Goal: Task Accomplishment & Management: Complete application form

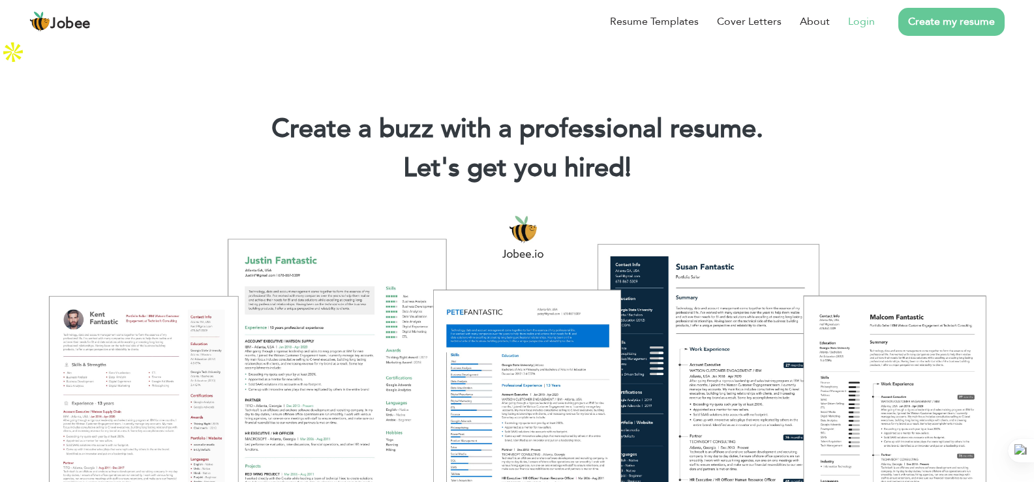
click at [859, 20] on link "Login" at bounding box center [861, 22] width 27 height 16
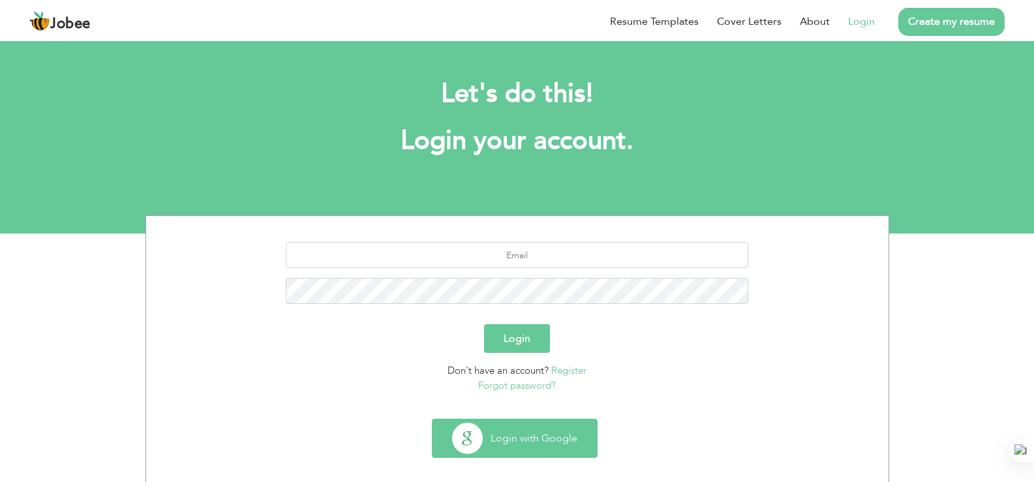
click at [486, 449] on button "Login with Google" at bounding box center [514, 438] width 164 height 38
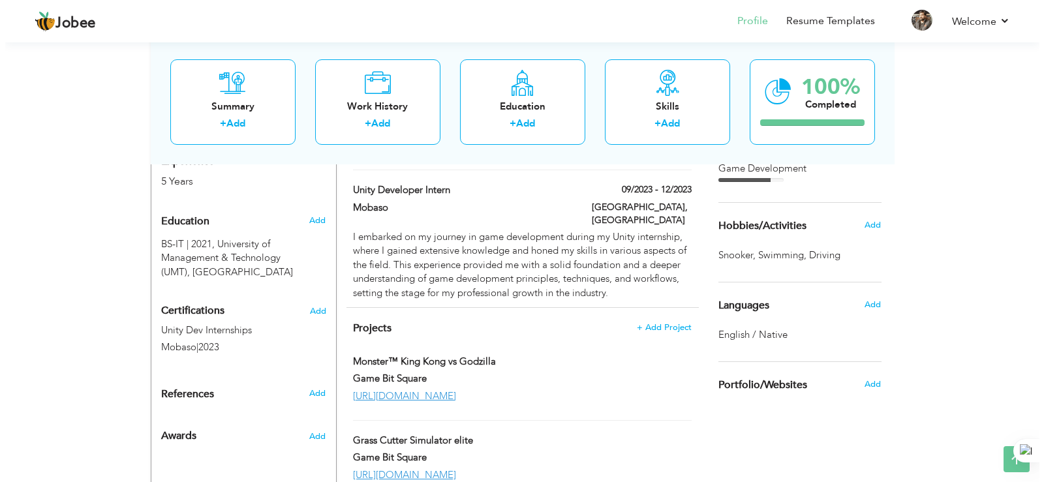
scroll to position [564, 0]
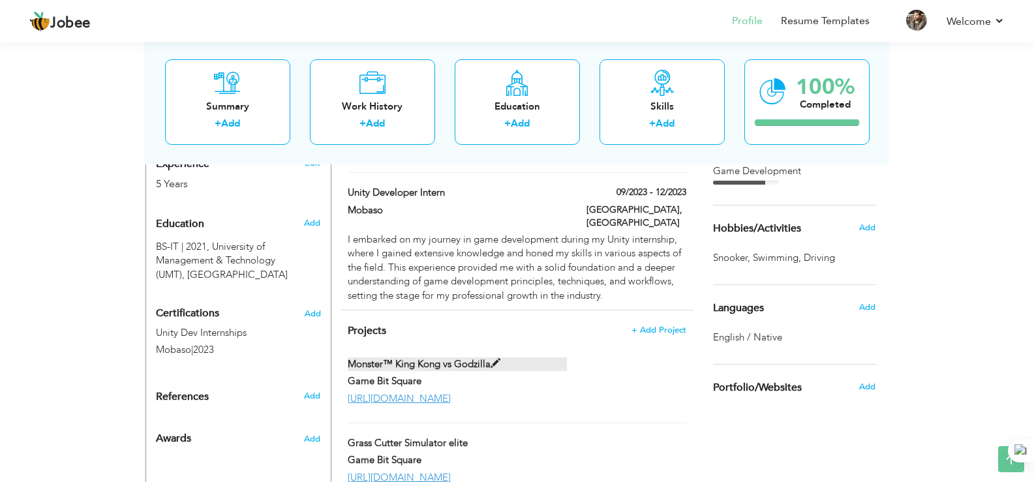
click at [492, 359] on span at bounding box center [495, 364] width 10 height 10
type input "Monster™ King Kong vs Godzilla"
type input "Game Bit Square"
type input "https://apps.apple.com/ae/app/monster-king-kong-vs-godzilla/id6499518953"
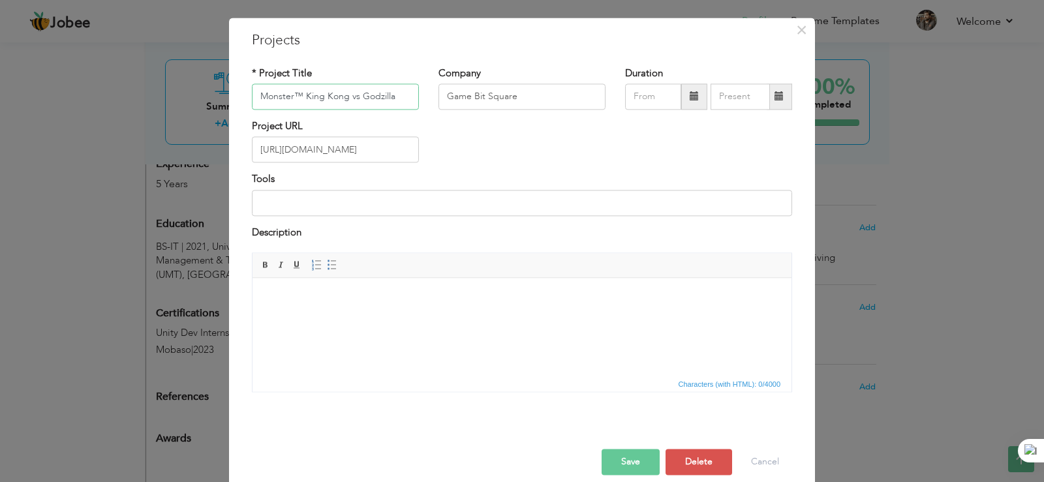
scroll to position [48, 0]
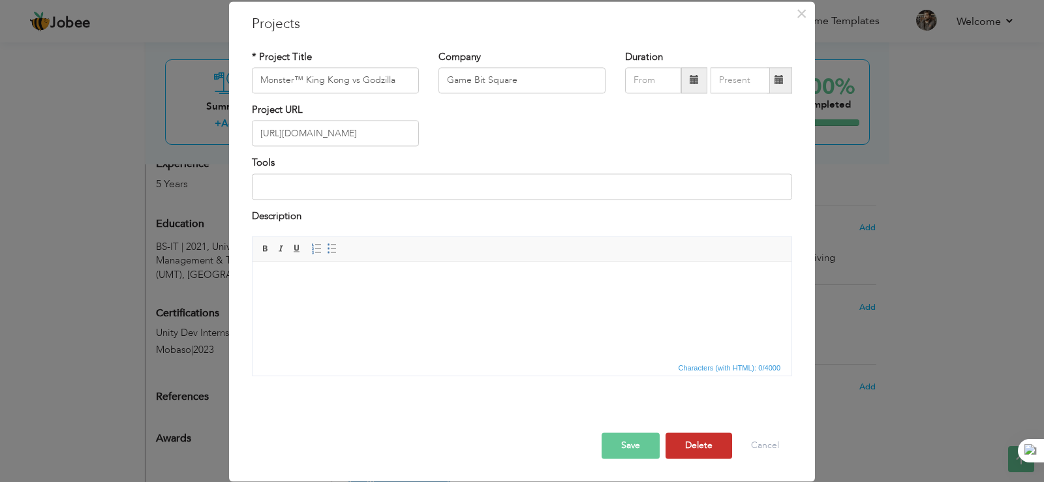
click at [695, 445] on button "Delete" at bounding box center [698, 446] width 67 height 26
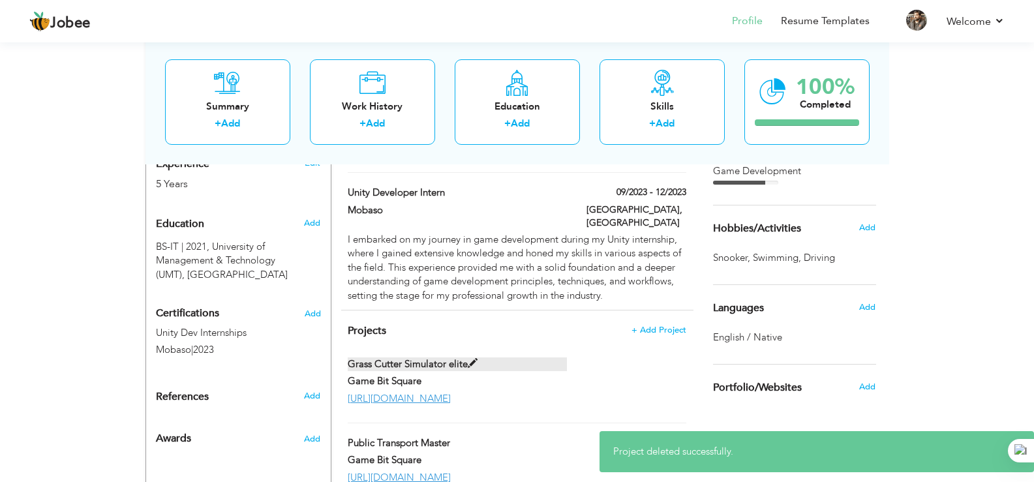
click at [457, 357] on label "Grass Cutter Simulator elite" at bounding box center [457, 364] width 219 height 14
type input "Grass Cutter Simulator elite"
type input "https://apps.apple.com/us/app/grass-cutter-simulator-elite/id6737724570"
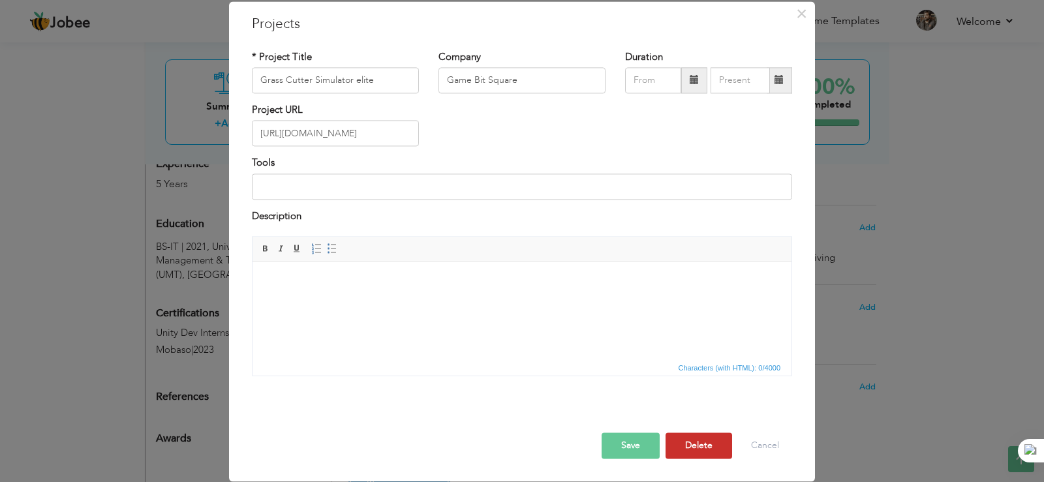
click at [674, 446] on button "Delete" at bounding box center [698, 446] width 67 height 26
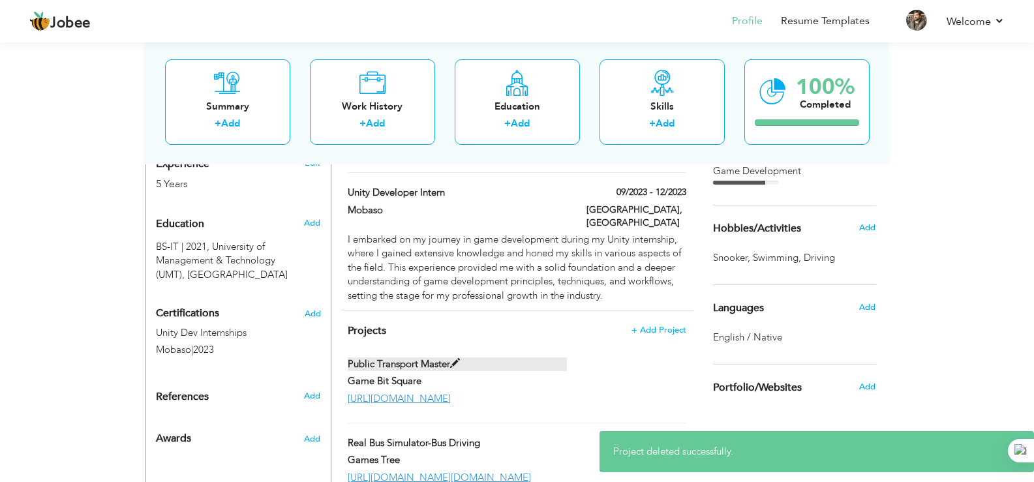
click at [472, 357] on label "Public Transport Master" at bounding box center [457, 364] width 219 height 14
type input "Public Transport Master"
type input "https://apps.apple.com/us/app/public-transport-master/id6736358034"
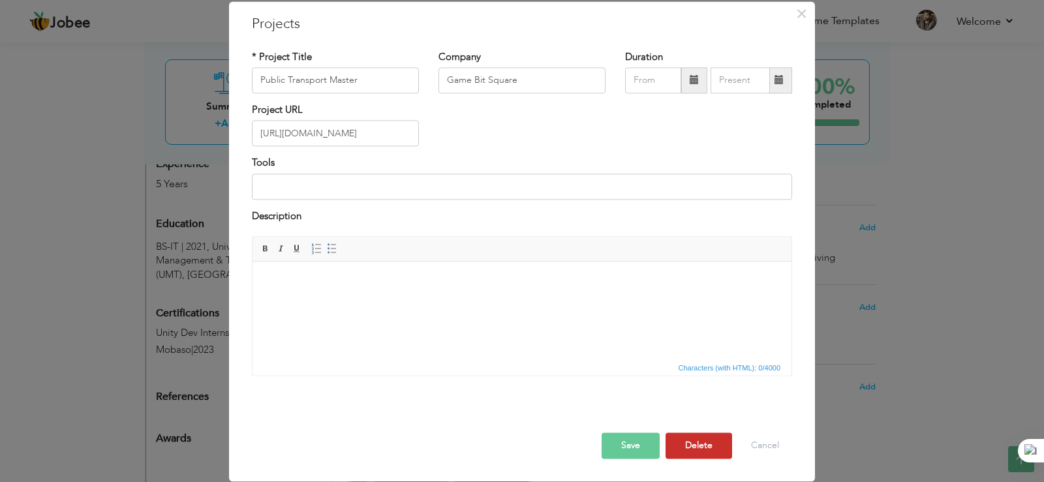
click at [692, 451] on button "Delete" at bounding box center [698, 446] width 67 height 26
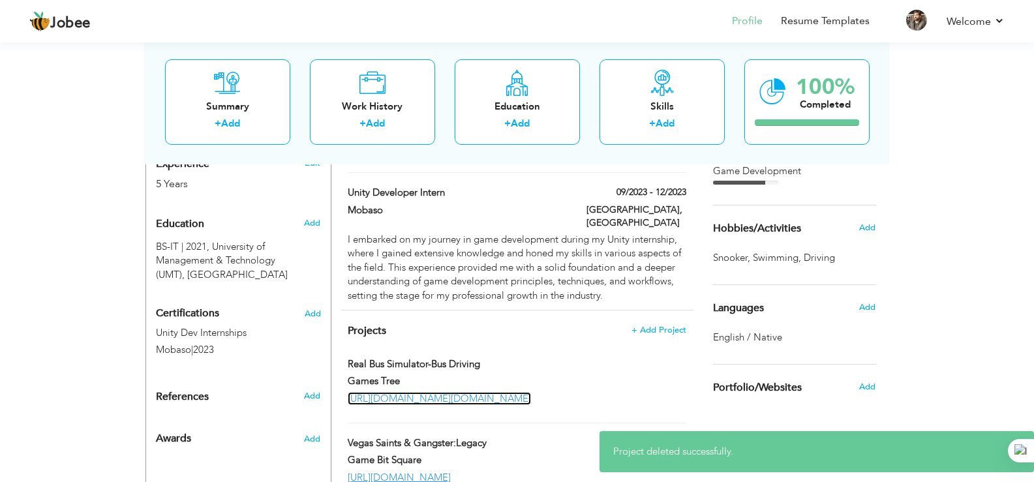
click at [436, 392] on link "[URL][DOMAIN_NAME][DOMAIN_NAME]" at bounding box center [439, 398] width 183 height 13
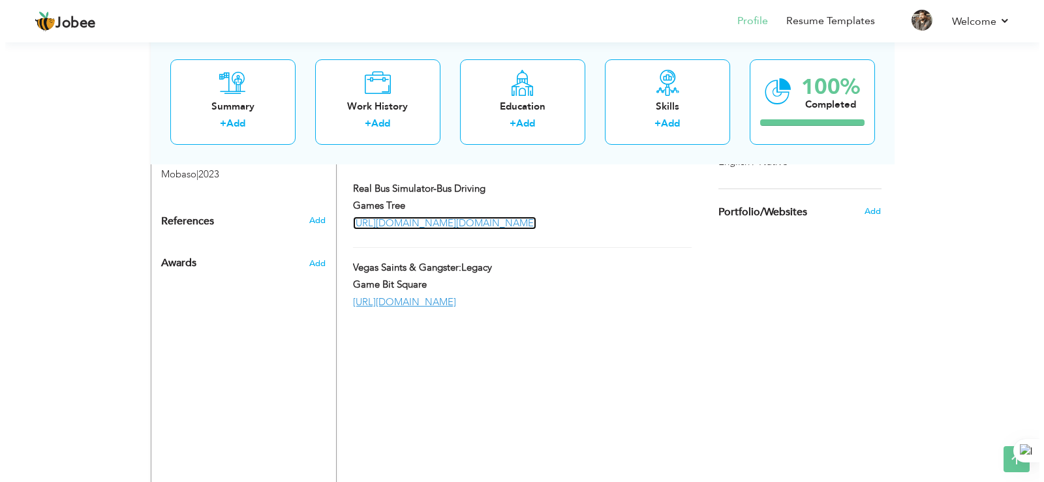
scroll to position [760, 0]
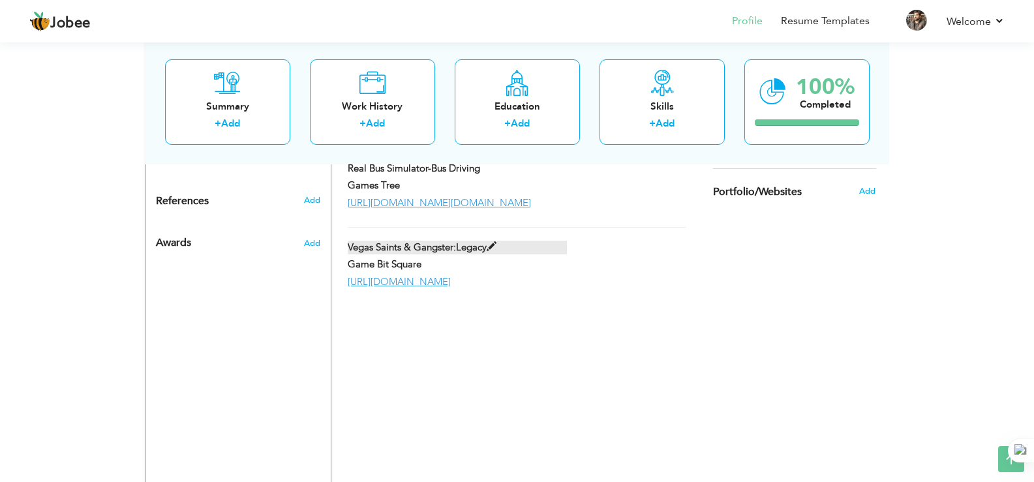
click at [492, 241] on label "Vegas Saints & Gangster:Legacy" at bounding box center [457, 248] width 219 height 14
type input "Vegas Saints & Gangster:Legacy"
type input "https://apps.apple.com/us/app/vegas-saints-gangster-legacy/id6740728116"
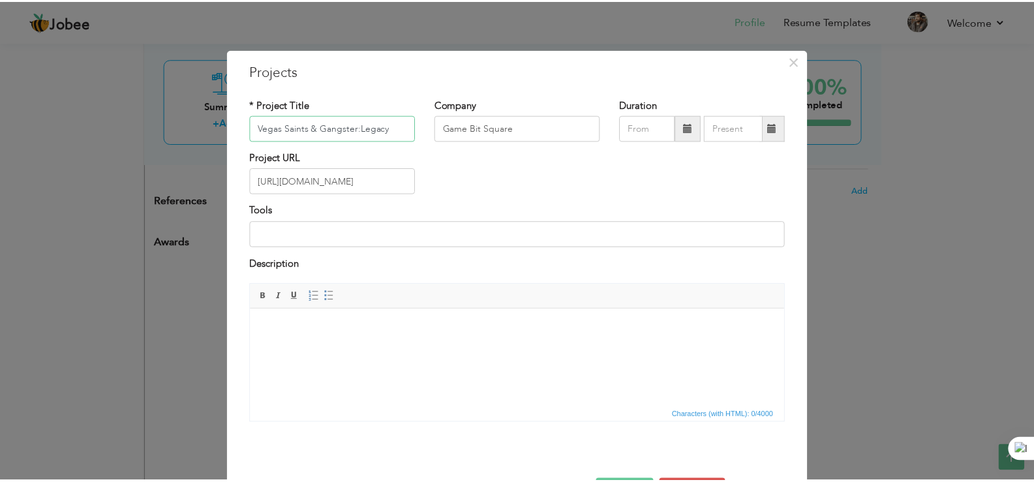
scroll to position [48, 0]
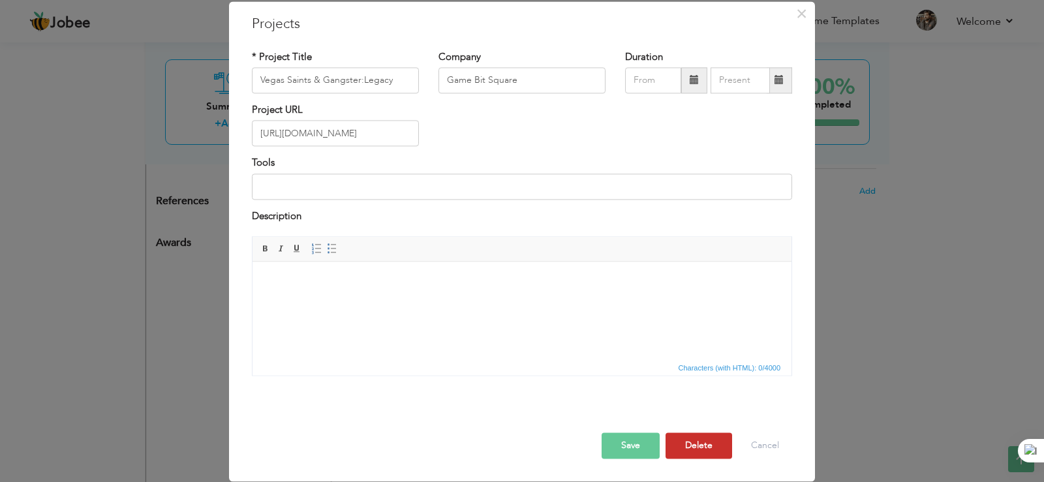
click at [705, 454] on button "Delete" at bounding box center [698, 446] width 67 height 26
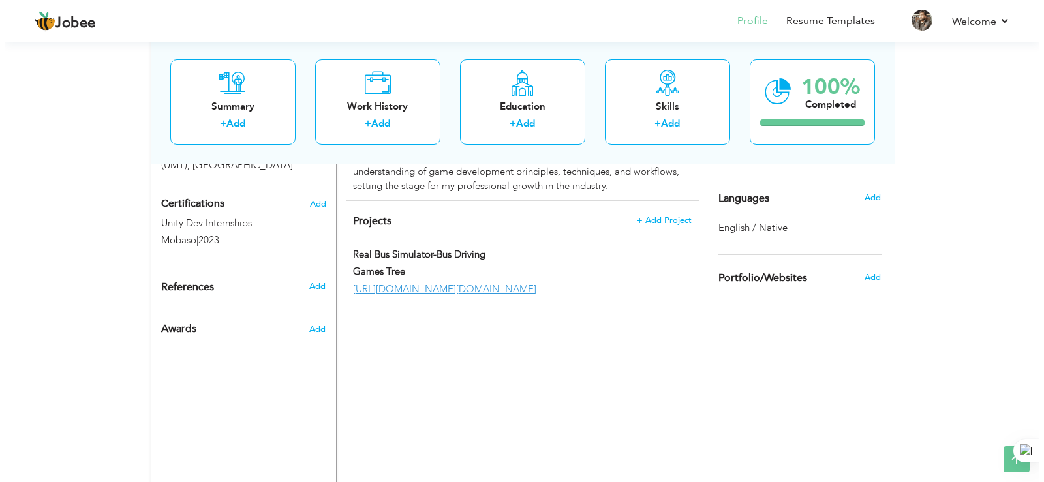
scroll to position [661, 0]
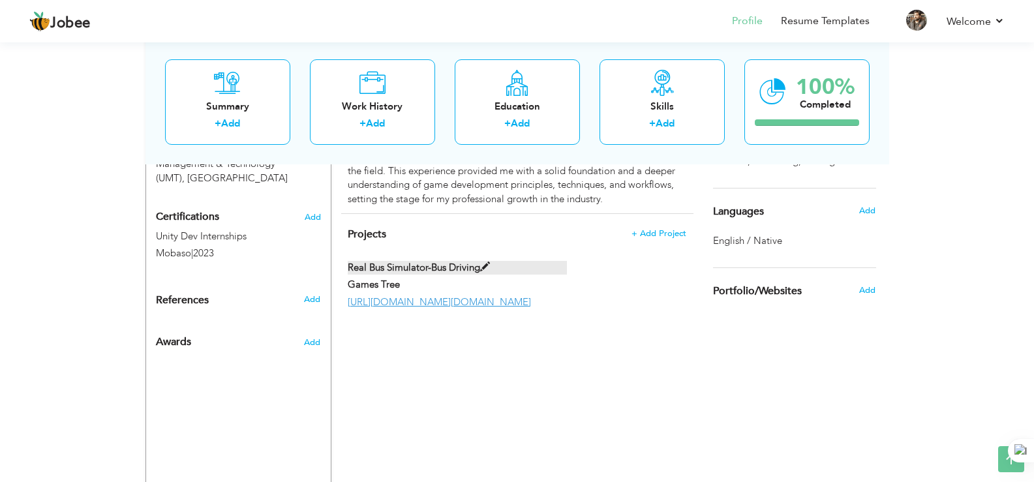
click at [465, 261] on label "Real Bus Simulator-Bus Driving" at bounding box center [457, 268] width 219 height 14
type input "Real Bus Simulator-Bus Driving"
type input "Games Tree"
type input "[URL][DOMAIN_NAME][DOMAIN_NAME]"
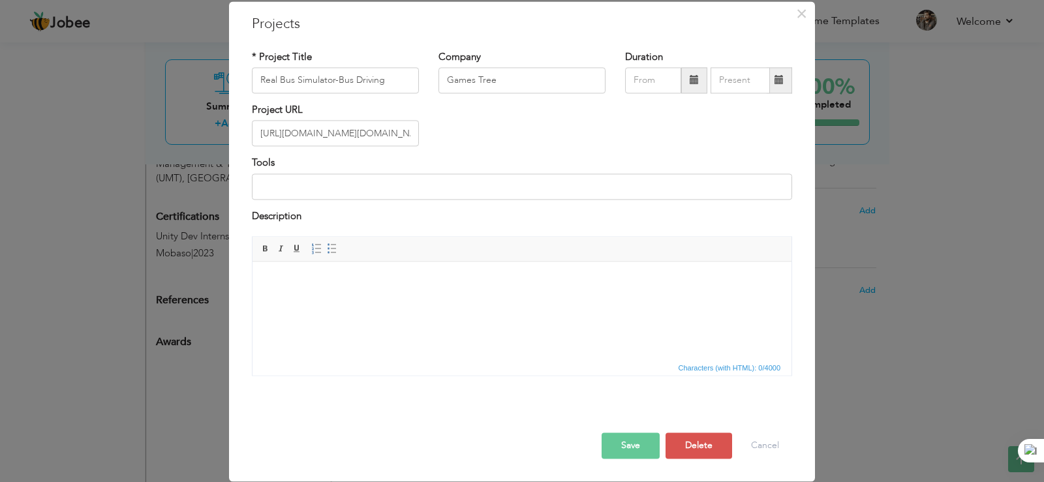
scroll to position [0, 0]
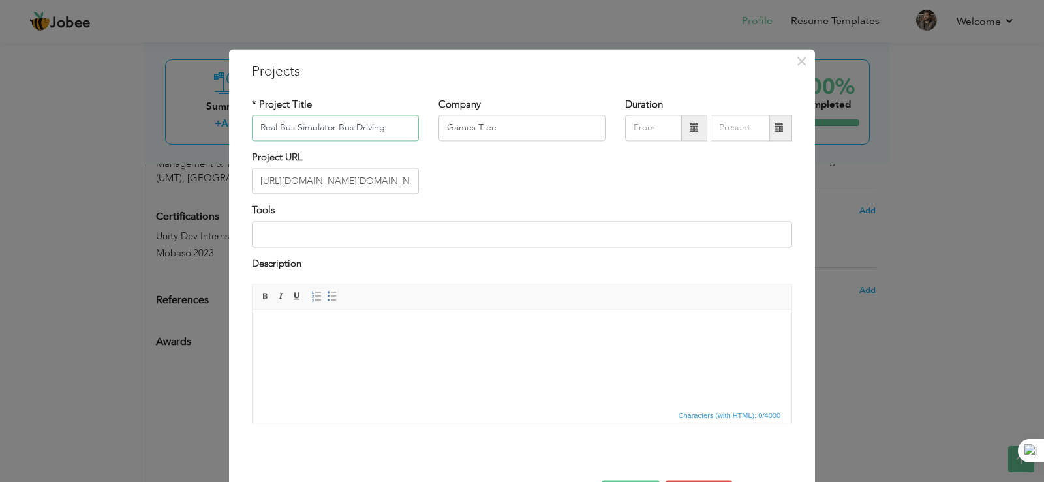
click at [393, 134] on input "Real Bus Simulator-Bus Driving" at bounding box center [335, 128] width 167 height 26
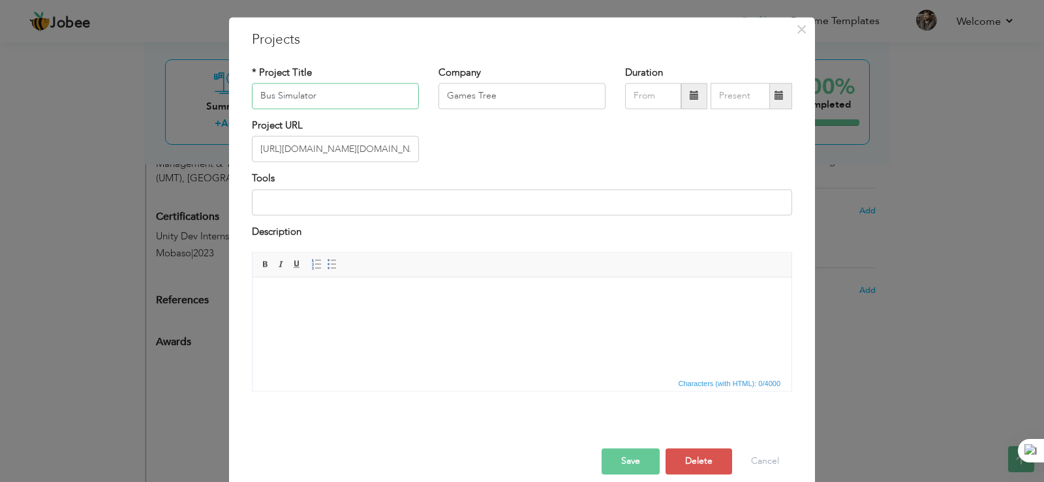
scroll to position [48, 0]
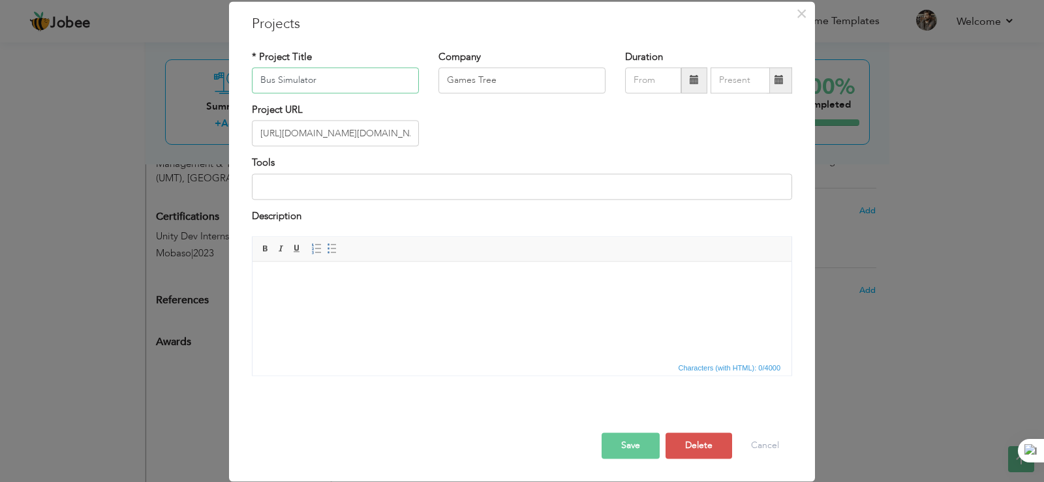
type input "Bus Simulator"
click at [628, 459] on div "Save Save and Continue Delete Cancel" at bounding box center [522, 432] width 560 height 73
click at [618, 446] on button "Save" at bounding box center [630, 446] width 58 height 26
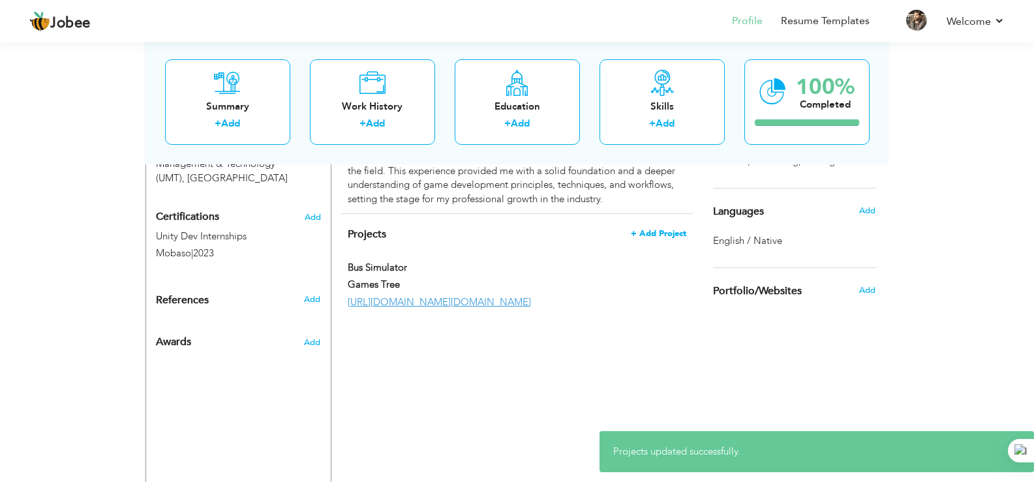
click at [667, 229] on span "+ Add Project" at bounding box center [658, 233] width 55 height 9
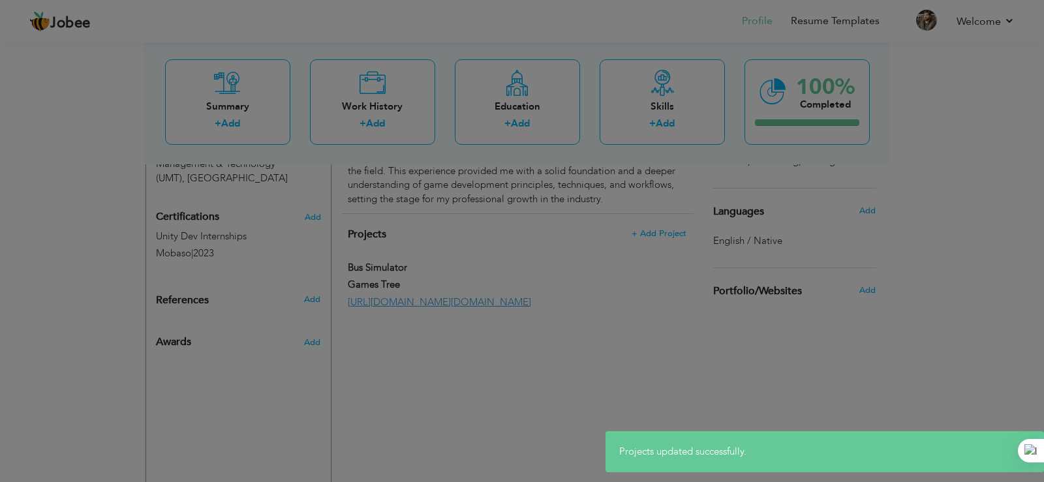
scroll to position [0, 0]
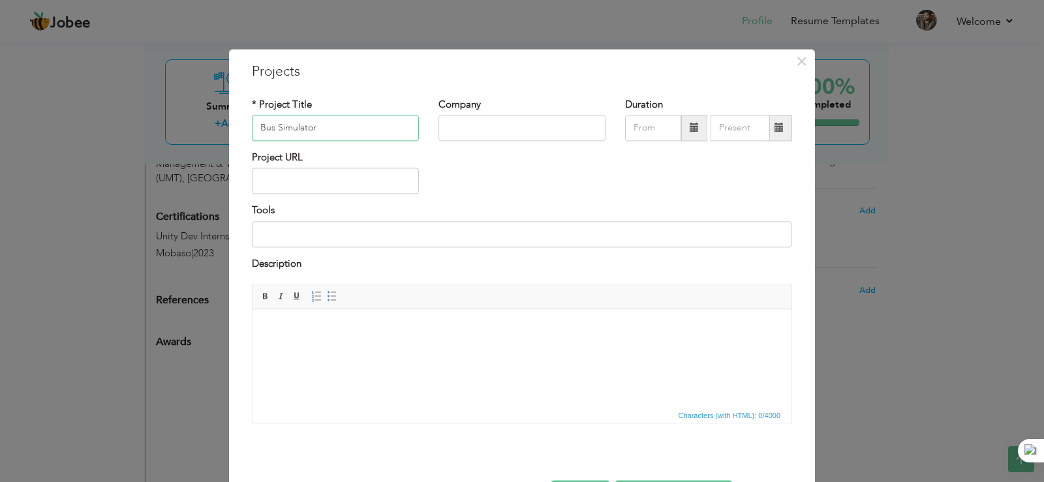
type input "Bus Simulator"
click at [329, 168] on input "text" at bounding box center [335, 181] width 167 height 26
paste input "[URL][DOMAIN_NAME]"
type input "[URL][DOMAIN_NAME]"
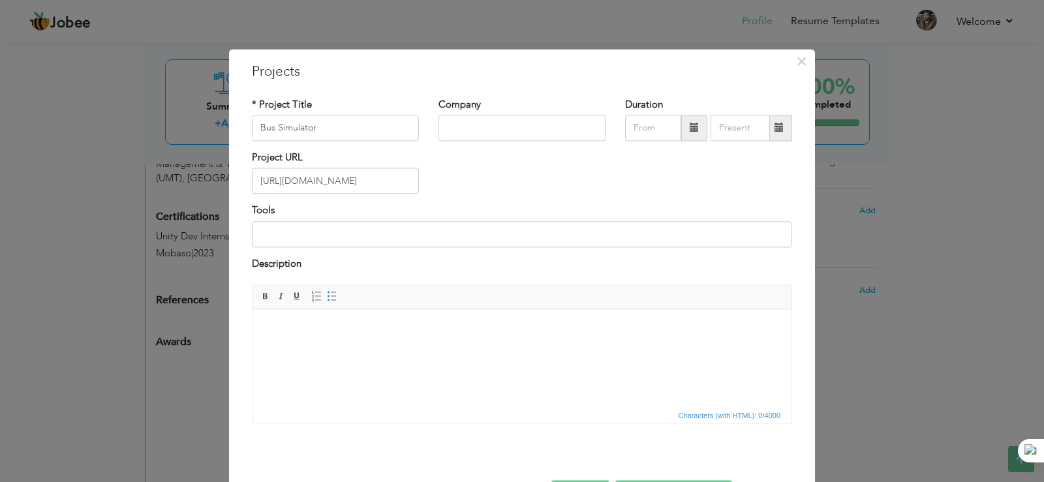
scroll to position [0, 0]
click at [497, 148] on div "Company" at bounding box center [522, 124] width 187 height 53
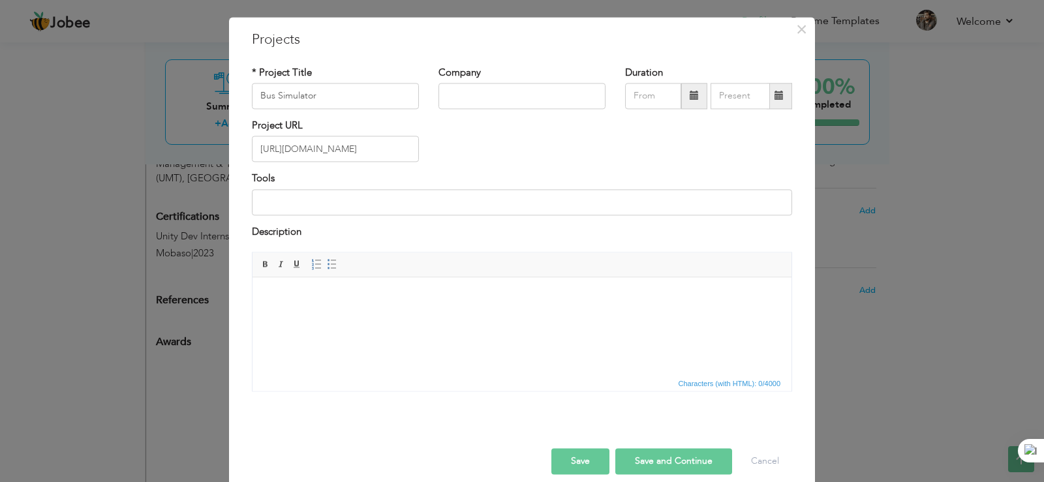
scroll to position [48, 0]
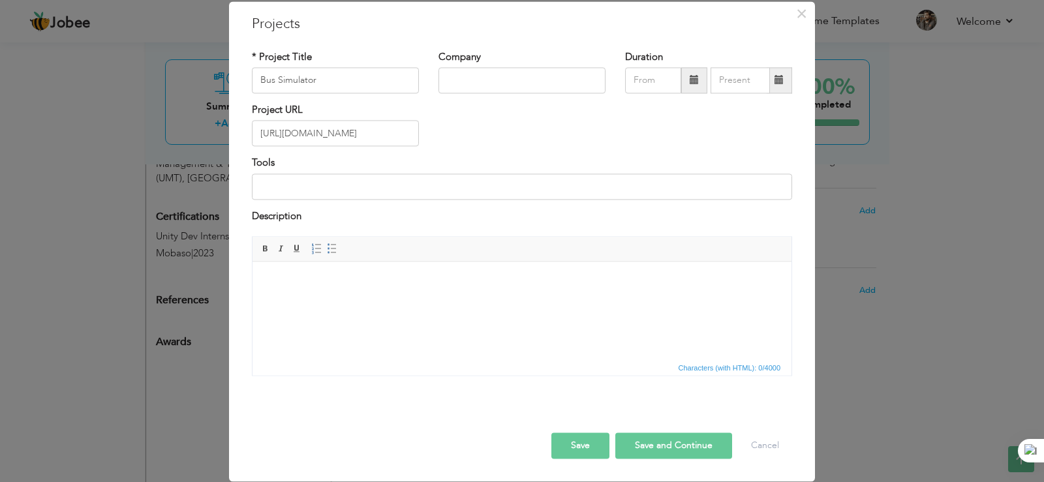
click at [590, 447] on button "Save" at bounding box center [580, 446] width 58 height 26
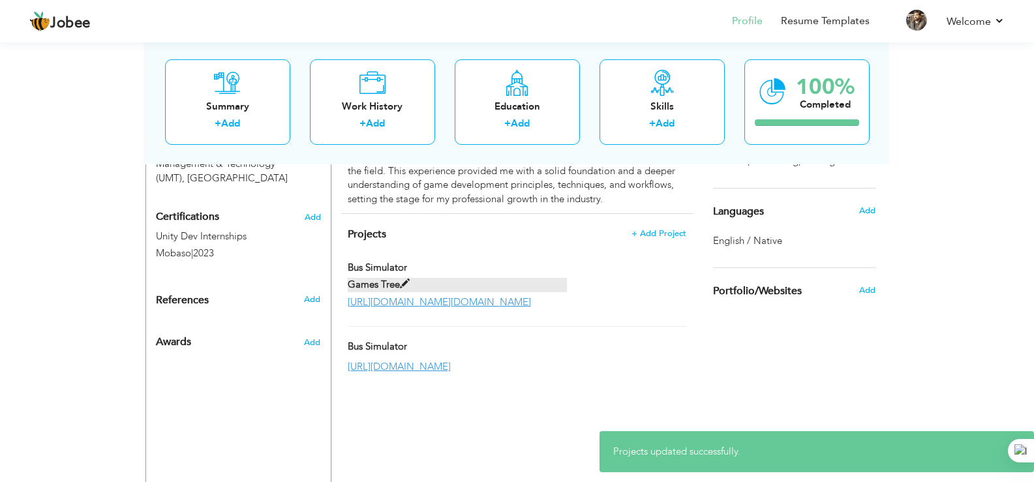
click at [459, 278] on label "Games Tree" at bounding box center [457, 285] width 219 height 14
type input "Games Tree"
type input "[URL][DOMAIN_NAME][DOMAIN_NAME]"
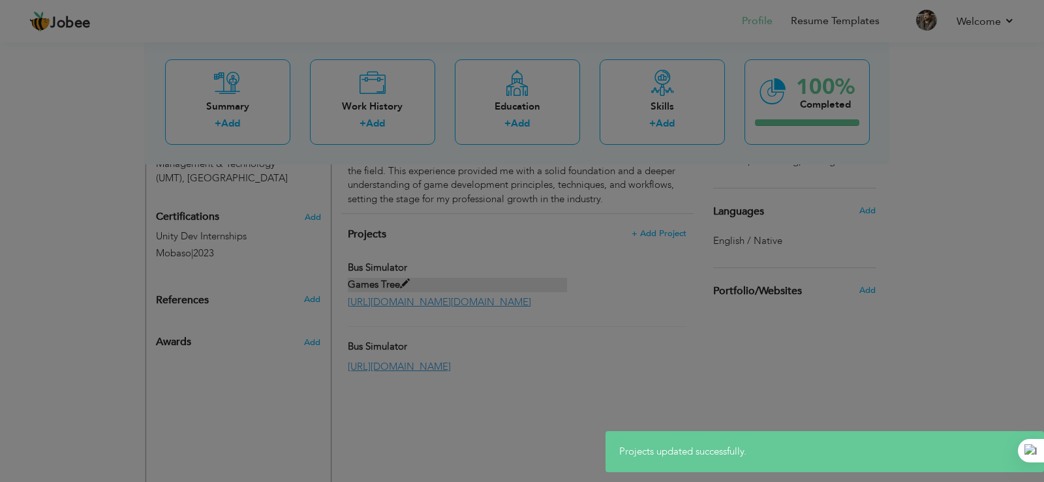
scroll to position [0, 0]
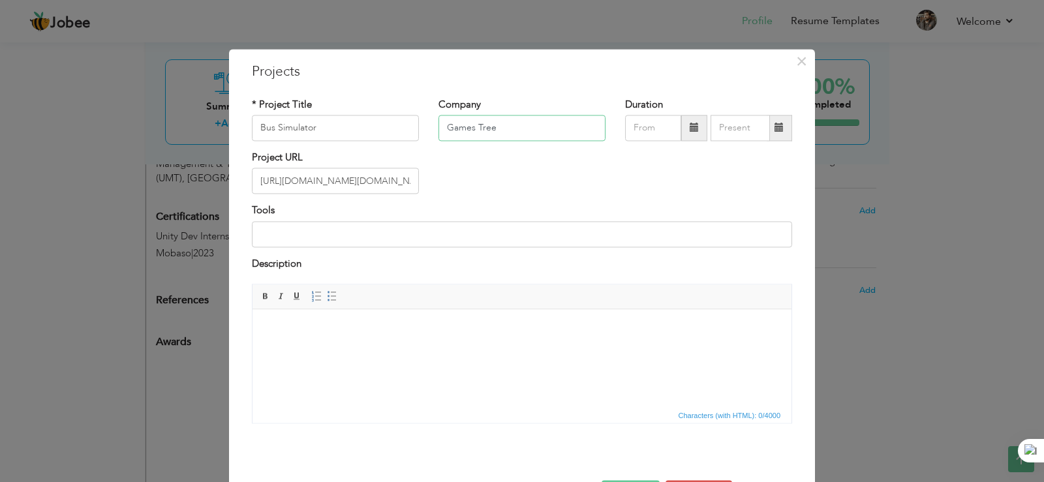
drag, startPoint x: 515, startPoint y: 134, endPoint x: 401, endPoint y: 123, distance: 114.0
click at [401, 123] on div "* Project Title Bus Simulator Company Games Tree Duration" at bounding box center [522, 124] width 560 height 53
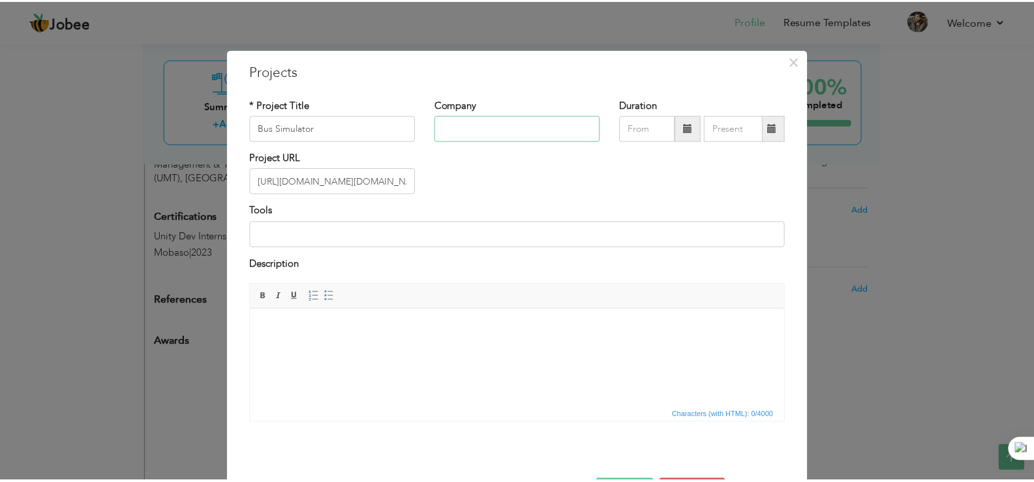
scroll to position [48, 0]
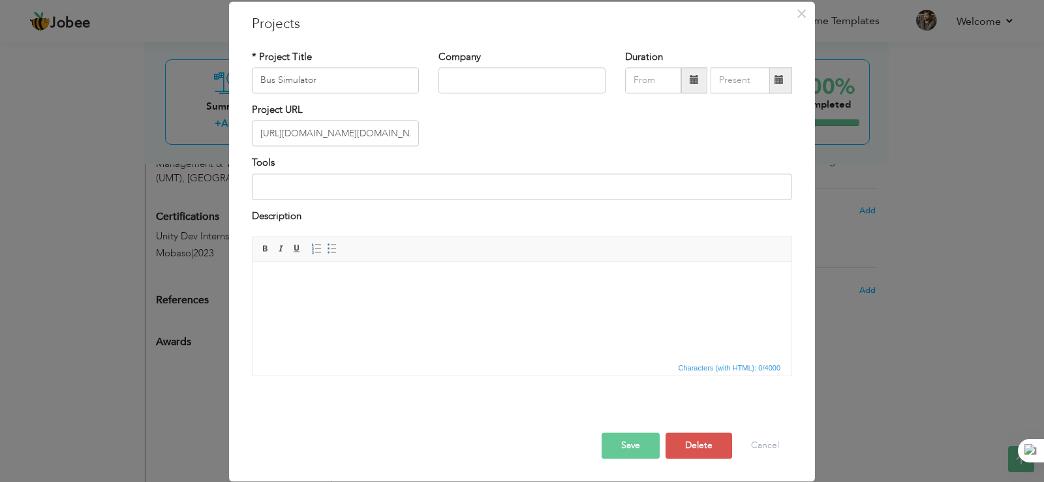
click at [617, 441] on button "Save" at bounding box center [630, 446] width 58 height 26
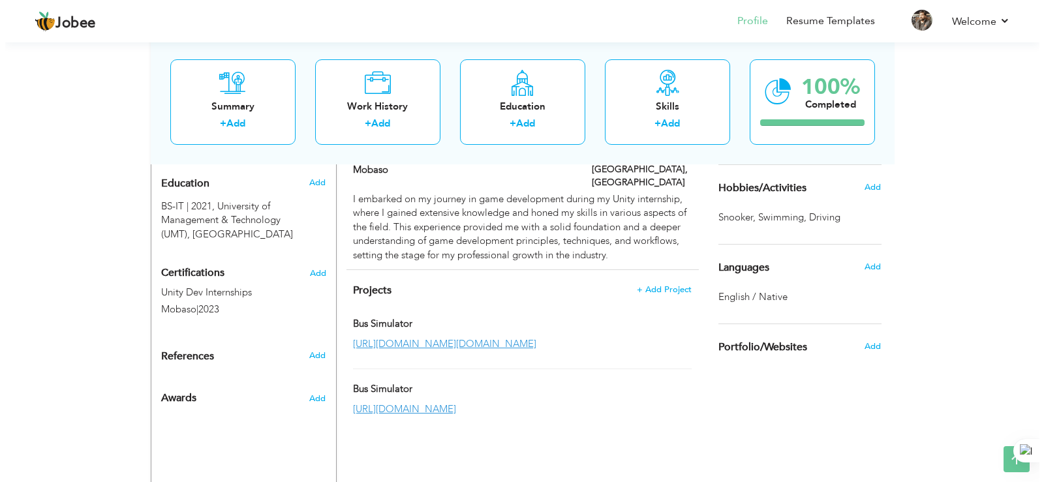
scroll to position [595, 0]
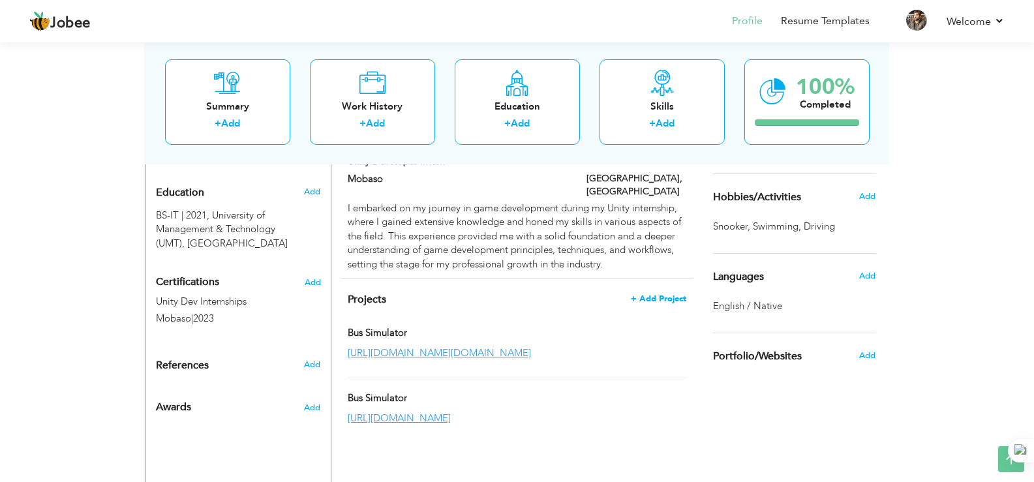
click at [656, 294] on span "+ Add Project" at bounding box center [658, 298] width 55 height 9
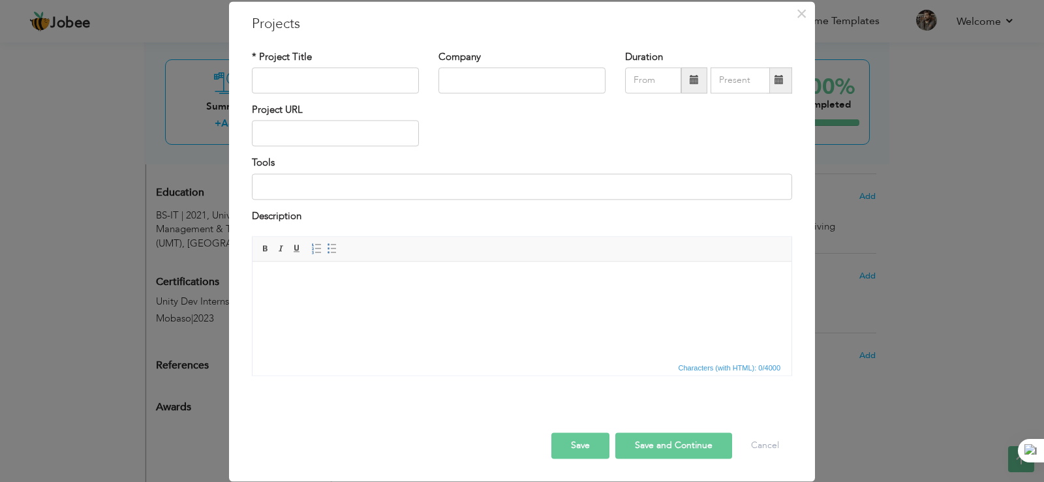
scroll to position [0, 0]
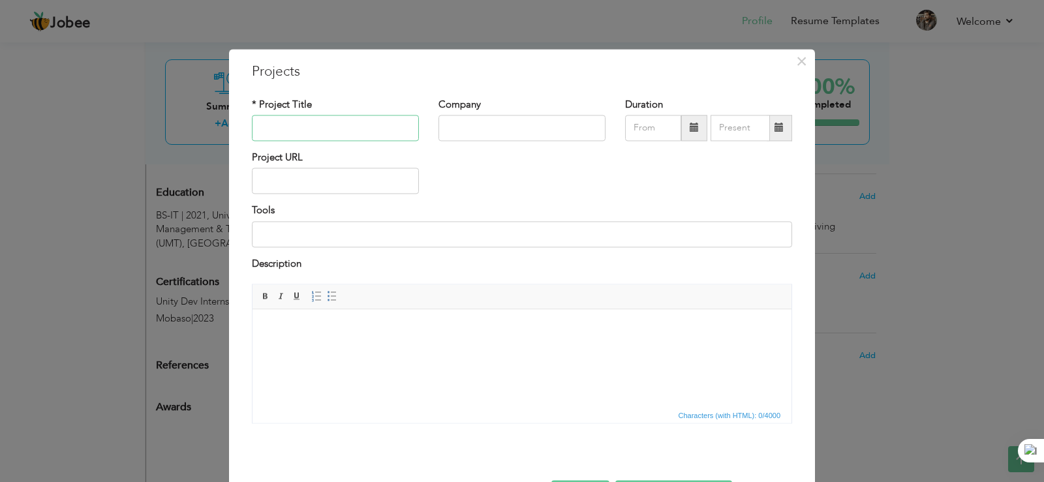
click at [369, 120] on input "text" at bounding box center [335, 128] width 167 height 26
type input "Open World"
click at [342, 173] on input "text" at bounding box center [335, 181] width 167 height 26
paste input "[URL][DOMAIN_NAME][DOMAIN_NAME]"
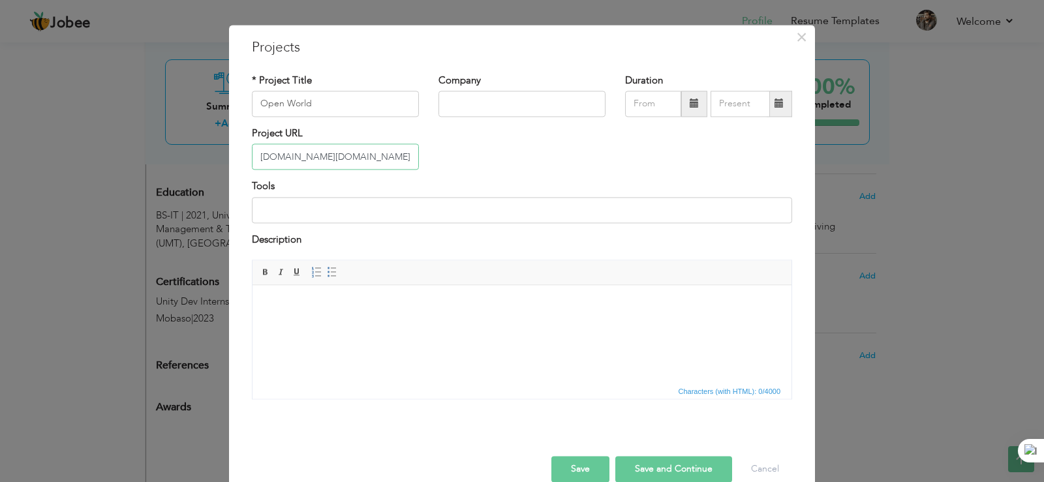
scroll to position [48, 0]
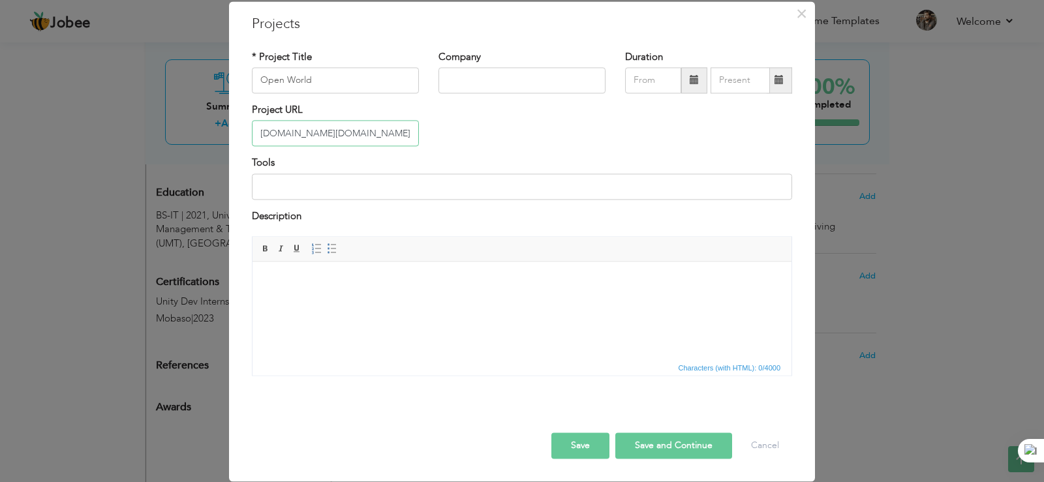
type input "[URL][DOMAIN_NAME][DOMAIN_NAME]"
click at [569, 443] on button "Save" at bounding box center [580, 446] width 58 height 26
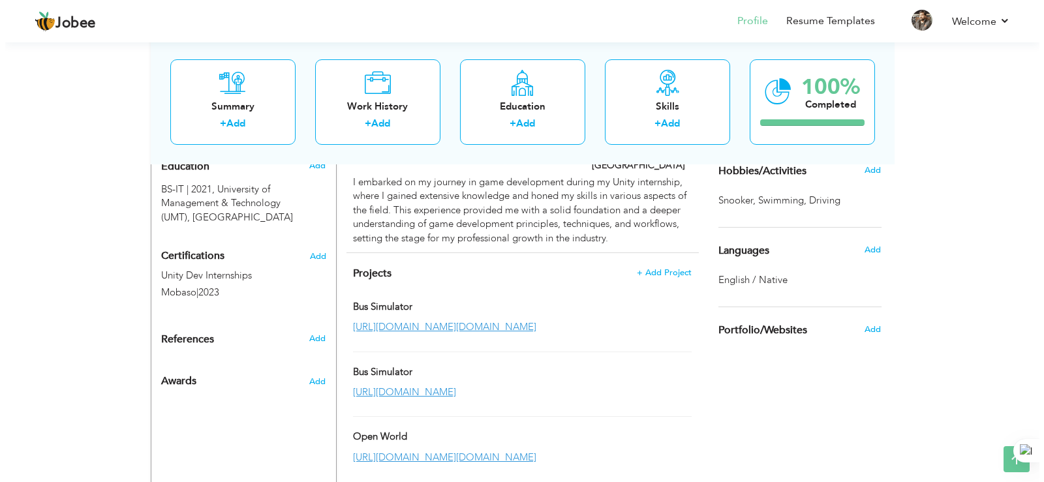
scroll to position [584, 0]
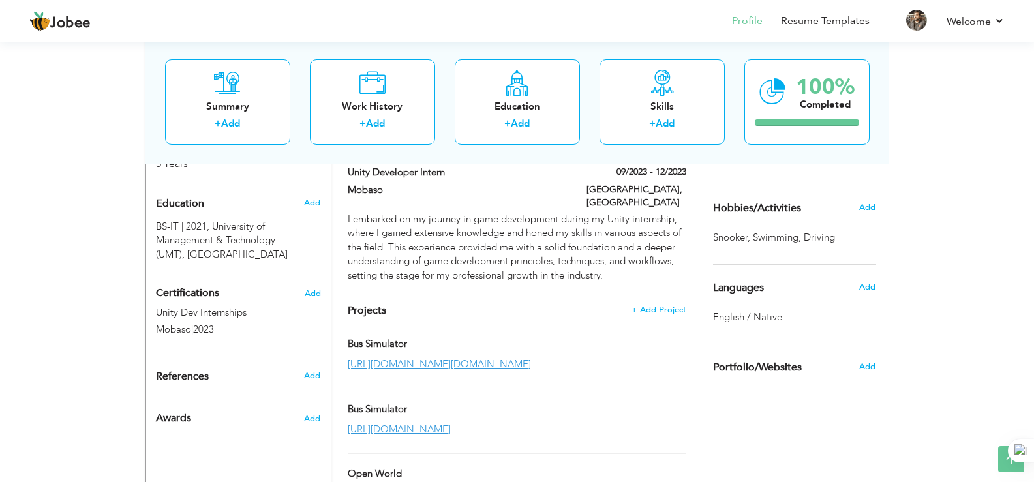
click at [653, 304] on h4 "Projects + Add Project" at bounding box center [517, 310] width 338 height 13
click at [648, 305] on span "+ Add Project" at bounding box center [658, 309] width 55 height 9
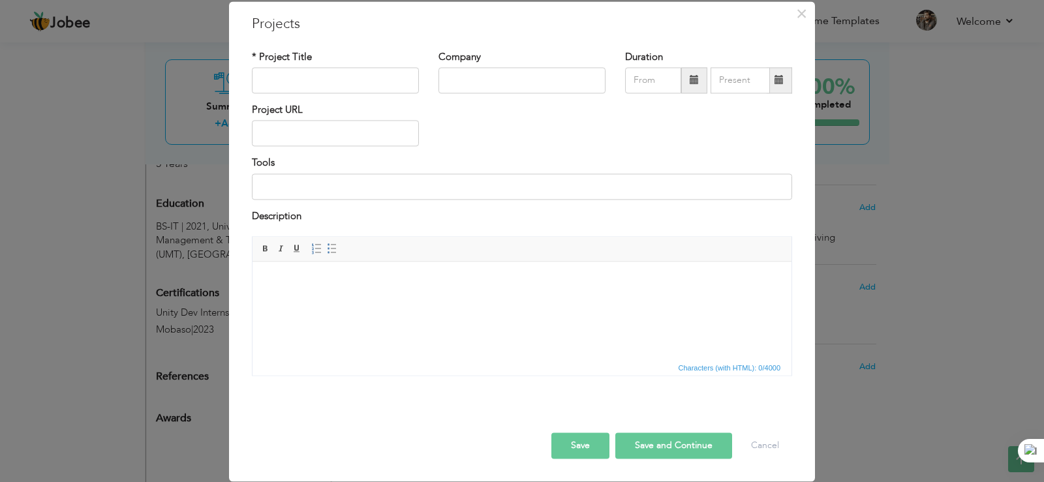
scroll to position [0, 0]
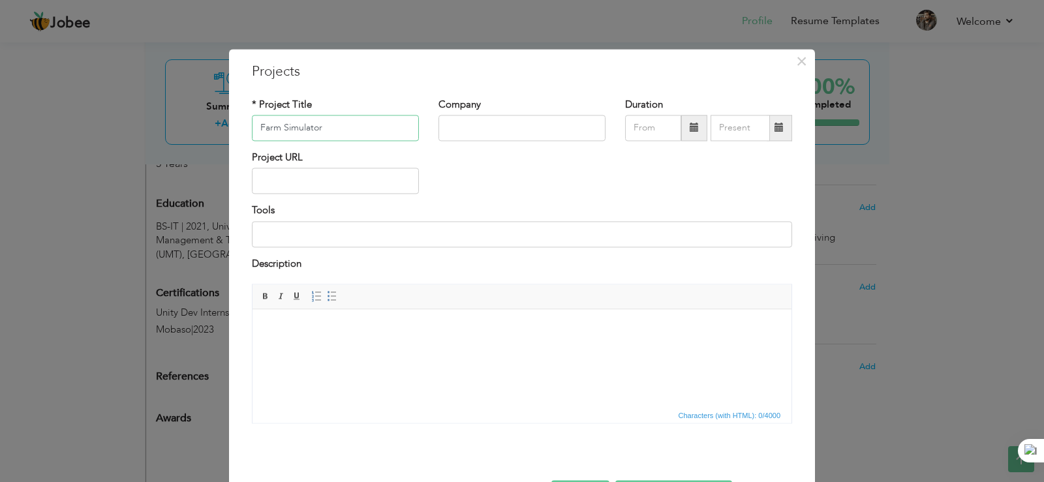
type input "Farm Simulator"
click at [331, 181] on input "text" at bounding box center [335, 181] width 167 height 26
paste input "[URL][DOMAIN_NAME][DOMAIN_NAME]"
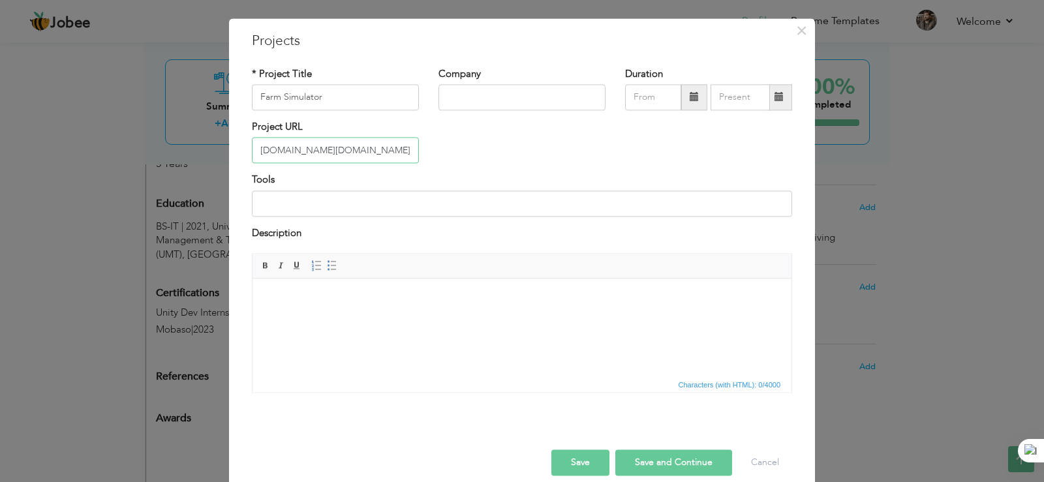
scroll to position [48, 0]
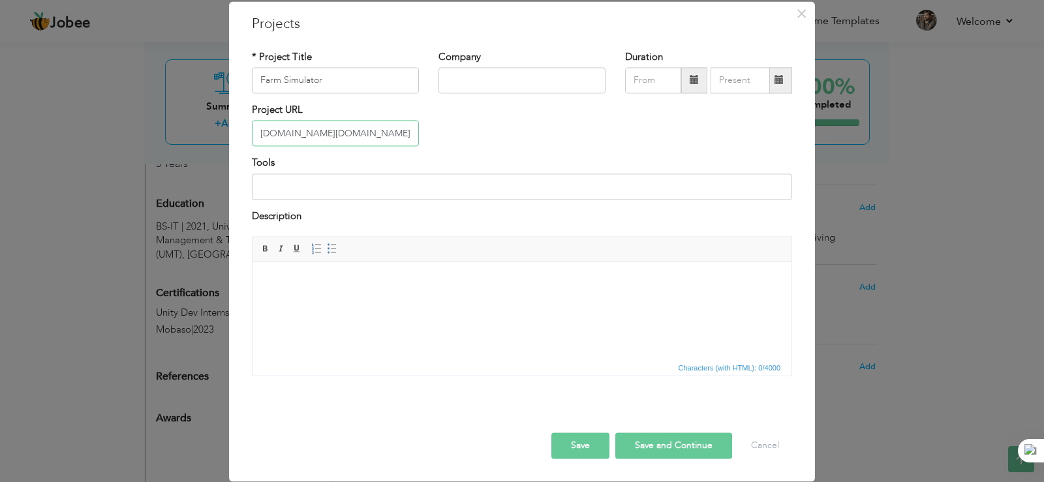
type input "[URL][DOMAIN_NAME][DOMAIN_NAME]"
click at [581, 440] on button "Save" at bounding box center [580, 446] width 58 height 26
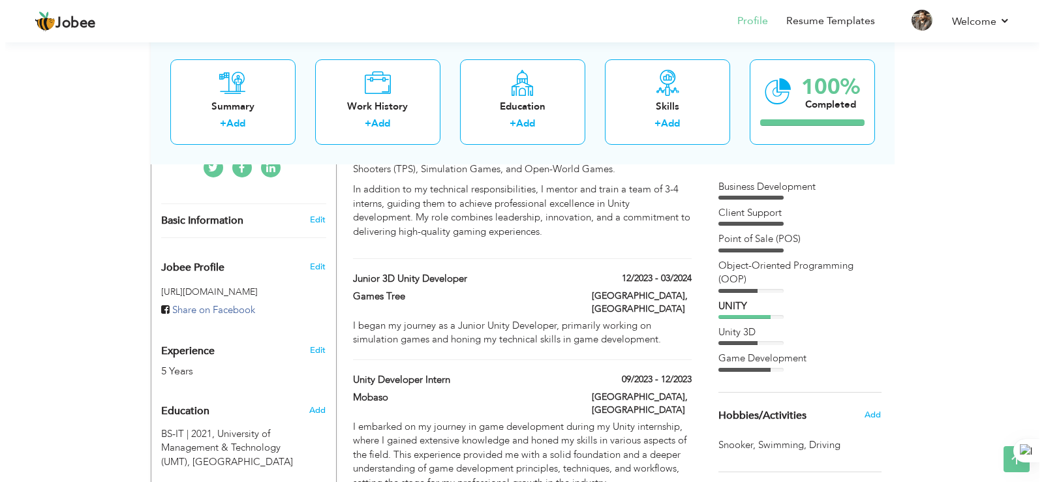
scroll to position [375, 0]
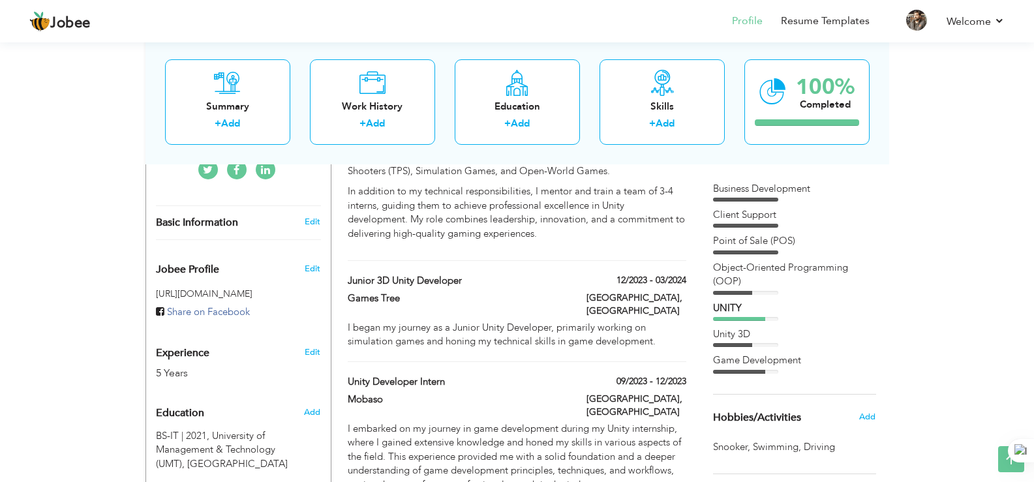
click at [320, 346] on h3 "Edit" at bounding box center [313, 352] width 16 height 12
type input "Muneeb"
type input "Ihsan"
type input "03364570926"
select select "number:166"
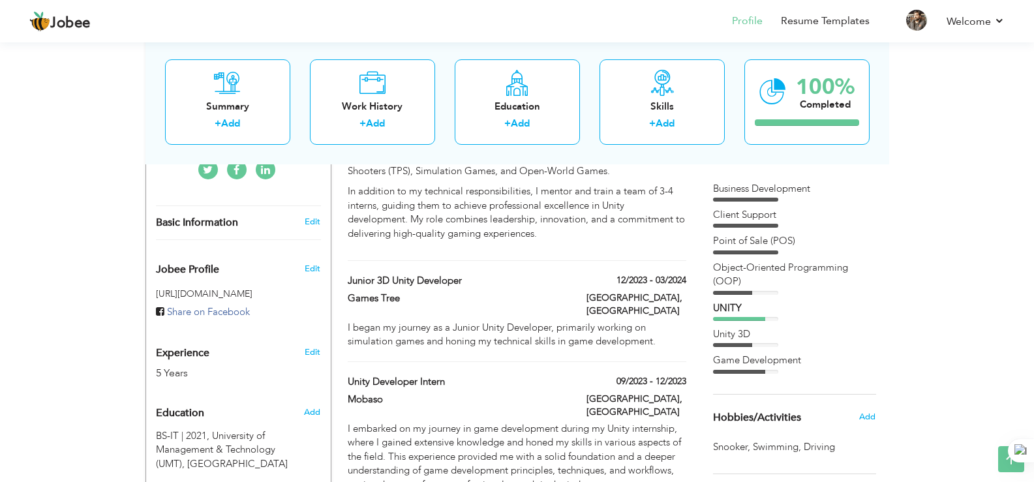
type input "[GEOGRAPHIC_DATA]"
select select "number:7"
type input "Game Bit Square"
type input "Unity Game Developer / Unity 3D Developer"
type input "https://www.linkedin.com/in/muneebihsan0506/"
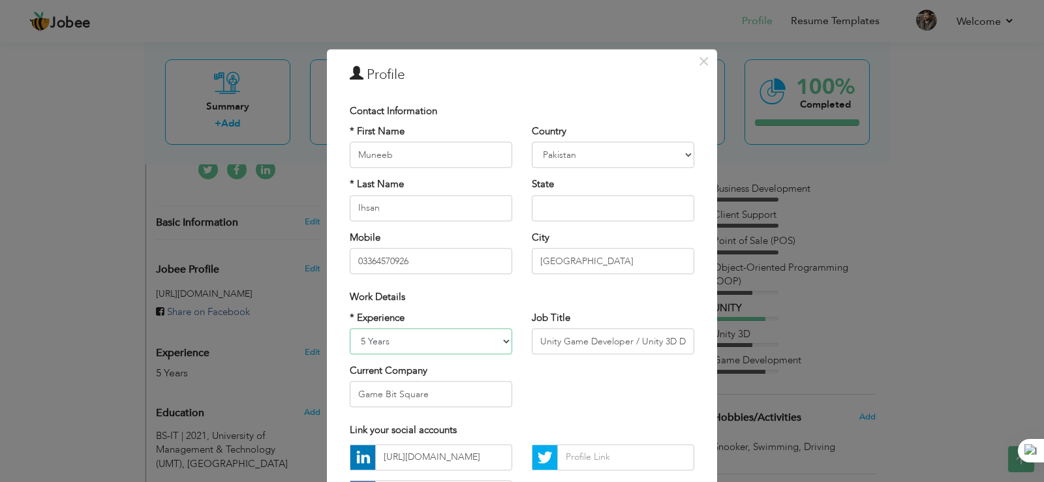
click at [466, 342] on select "Entry Level Less than 1 Year 1 Year 2 Years 3 Years 4 Years 5 Years 6 Years 7 Y…" at bounding box center [431, 341] width 162 height 26
select select "number:4"
click at [350, 328] on select "Entry Level Less than 1 Year 1 Year 2 Years 3 Years 4 Years 5 Years 6 Years 7 Y…" at bounding box center [431, 341] width 162 height 26
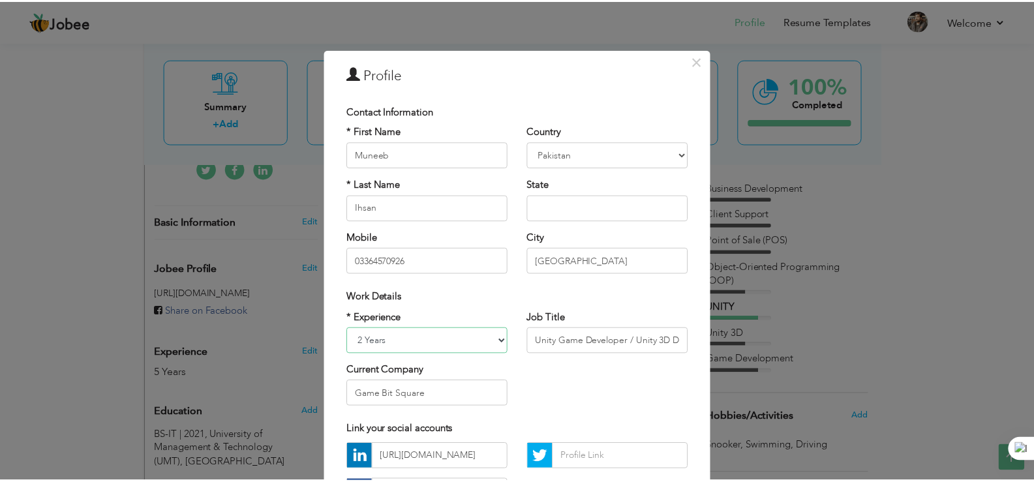
scroll to position [113, 0]
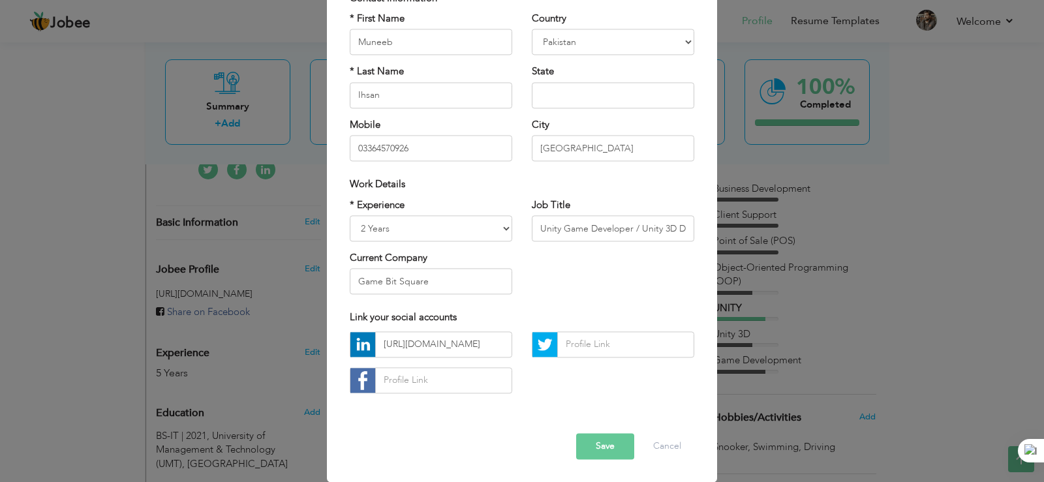
click at [599, 438] on button "Save" at bounding box center [605, 446] width 58 height 26
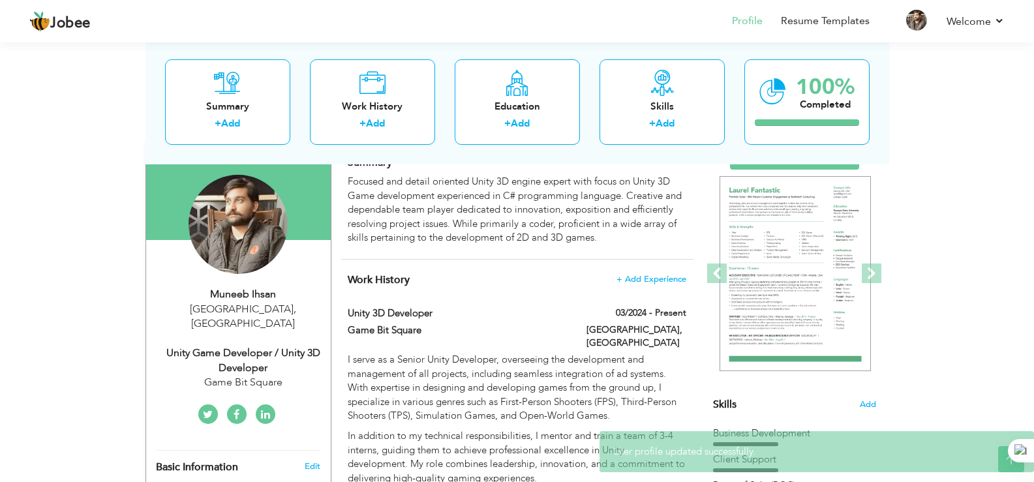
scroll to position [140, 0]
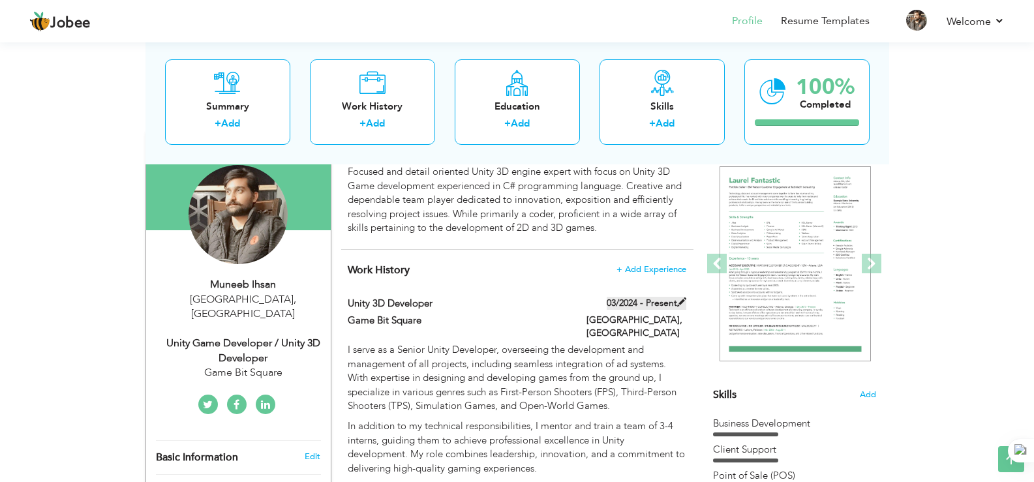
click at [655, 297] on label "03/2024 - Present" at bounding box center [647, 303] width 80 height 13
type input "Unity 3D Developer"
type input "Game Bit Square"
type input "03/2024"
type input "[GEOGRAPHIC_DATA]"
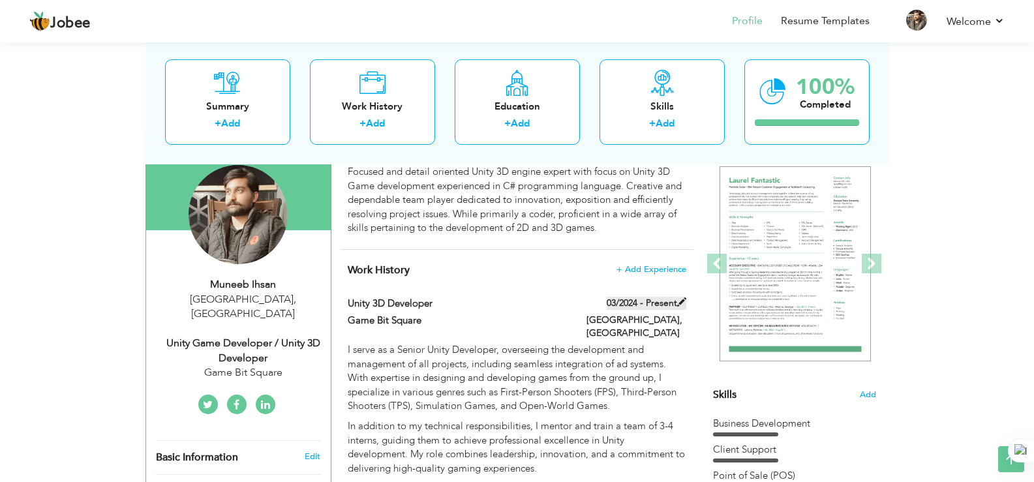
type input "[GEOGRAPHIC_DATA]"
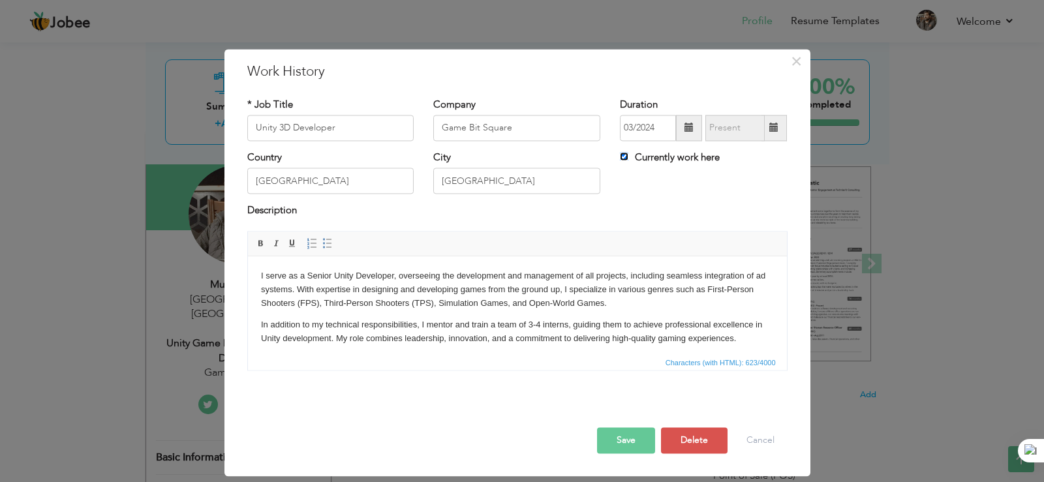
click at [625, 156] on input "Currently work here" at bounding box center [624, 156] width 8 height 8
checkbox input "false"
click at [767, 131] on span at bounding box center [773, 128] width 25 height 26
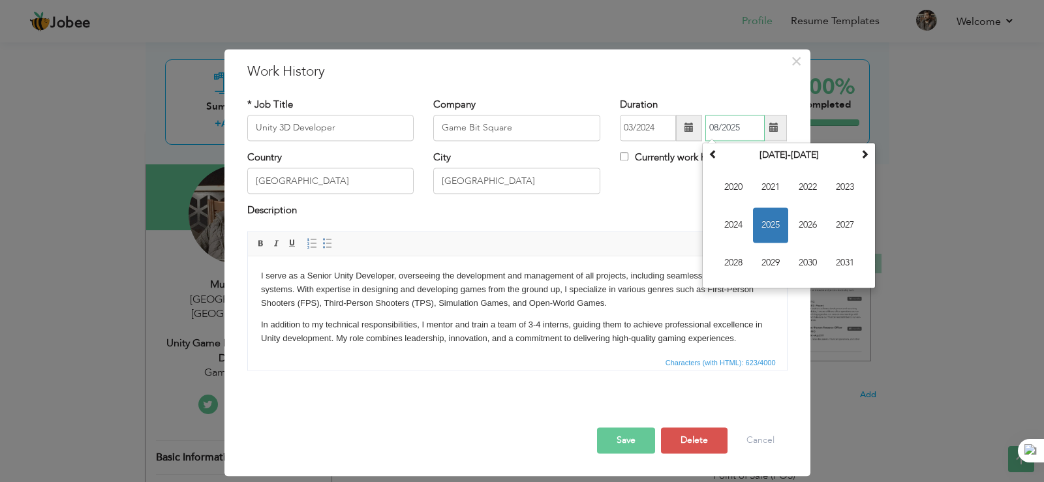
click at [779, 218] on span "2025" at bounding box center [770, 224] width 35 height 35
click at [765, 221] on span "Jun" at bounding box center [770, 224] width 35 height 35
type input "06/2025"
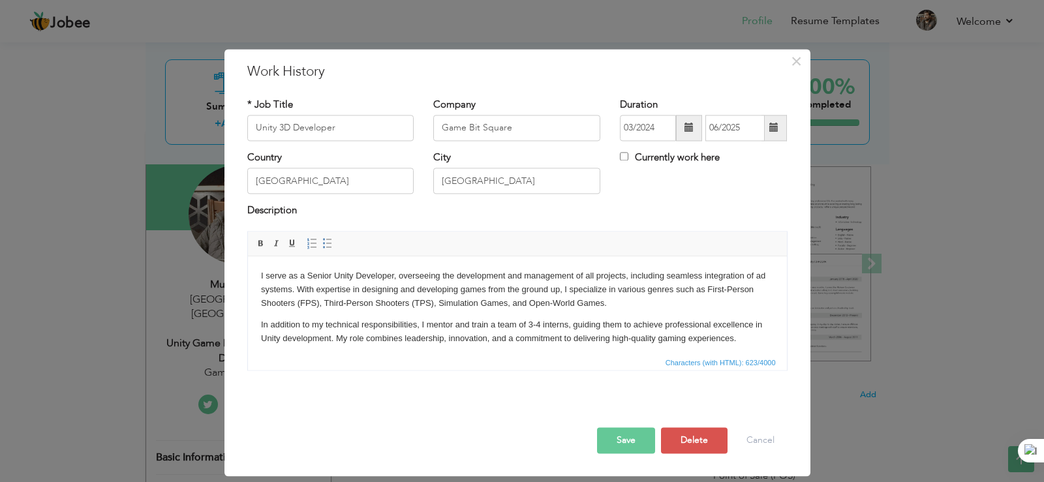
click at [616, 441] on button "Save" at bounding box center [626, 440] width 58 height 26
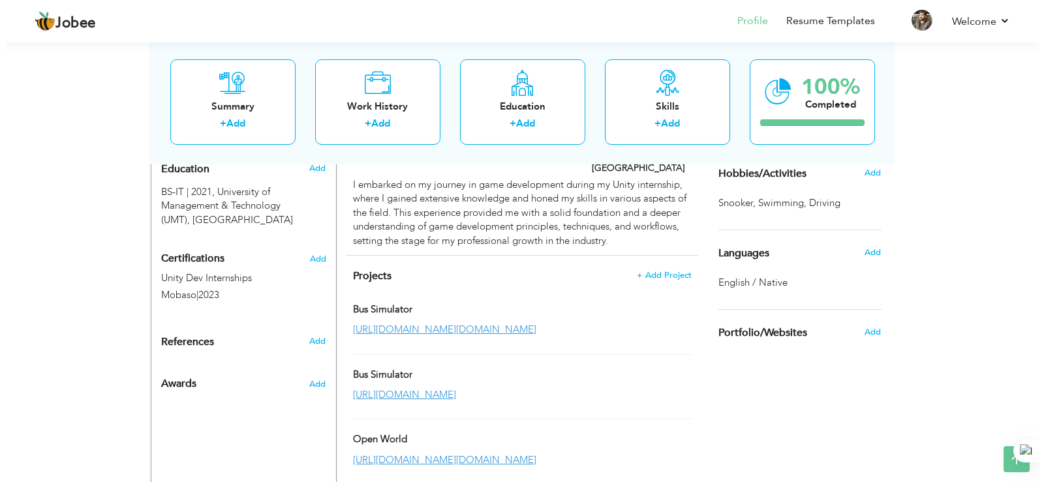
scroll to position [608, 0]
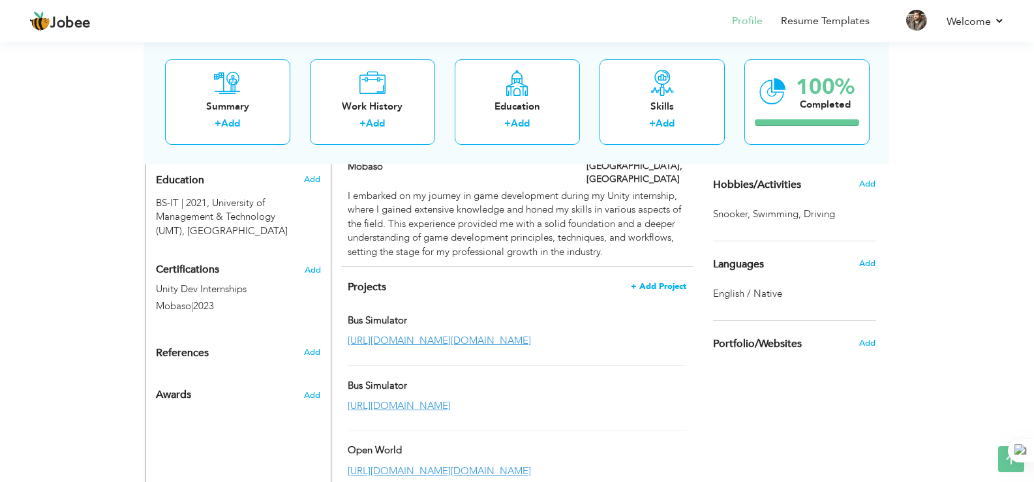
click at [645, 282] on span "+ Add Project" at bounding box center [658, 286] width 55 height 9
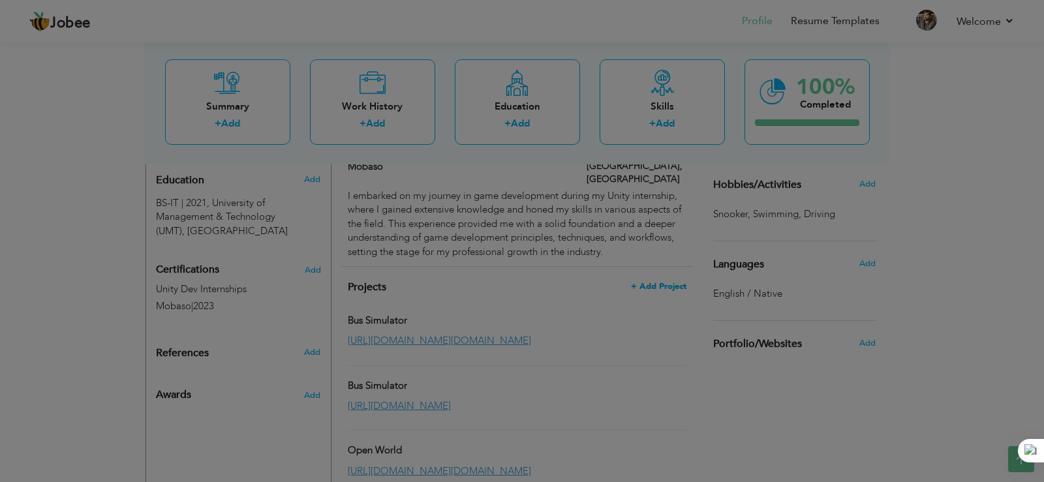
scroll to position [0, 0]
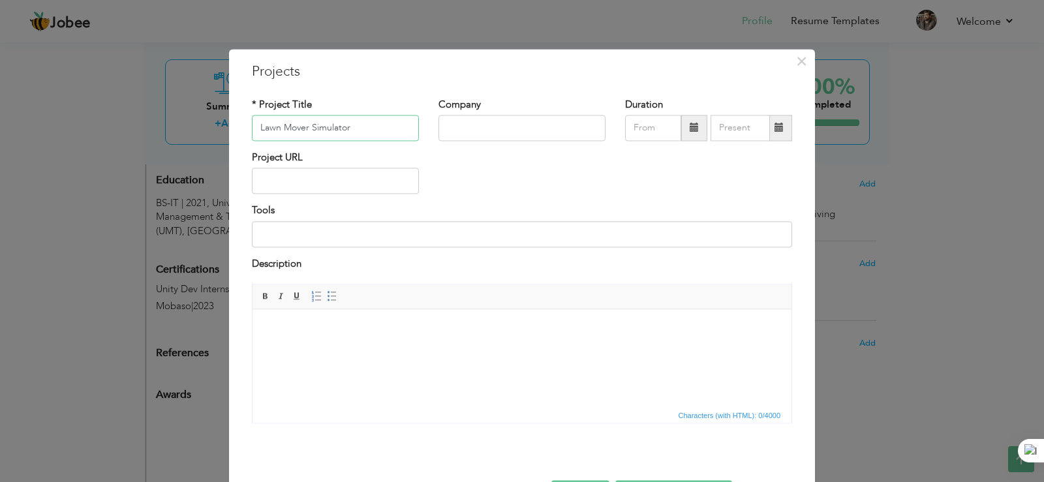
type input "Lawn Mover Simulator"
click at [372, 186] on input "text" at bounding box center [335, 181] width 167 height 26
paste input "[URL][DOMAIN_NAME][DOMAIN_NAME]"
type input "[URL][DOMAIN_NAME][DOMAIN_NAME]"
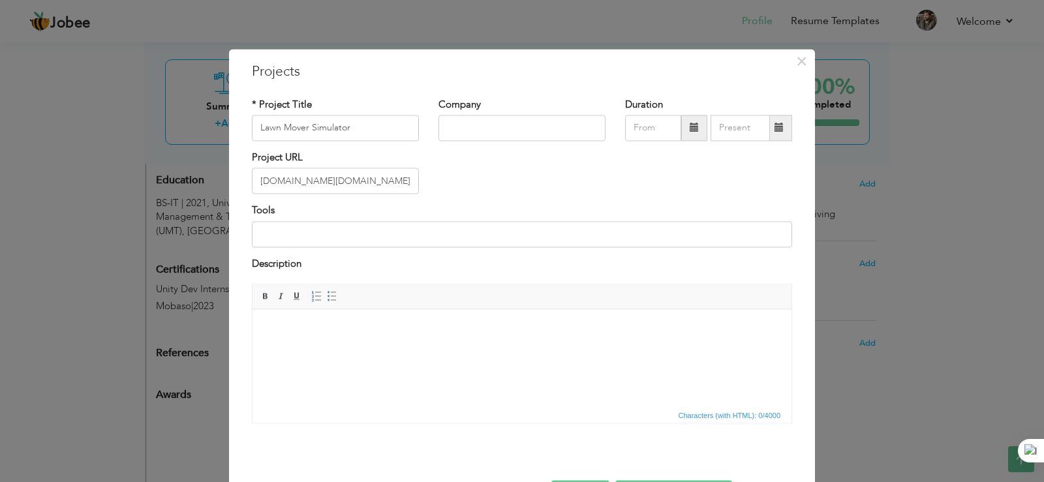
scroll to position [0, 0]
click at [491, 179] on div "Project URL https://play.google.com/store/apps/details?id=com.lawn.mowing.farmi…" at bounding box center [522, 177] width 560 height 53
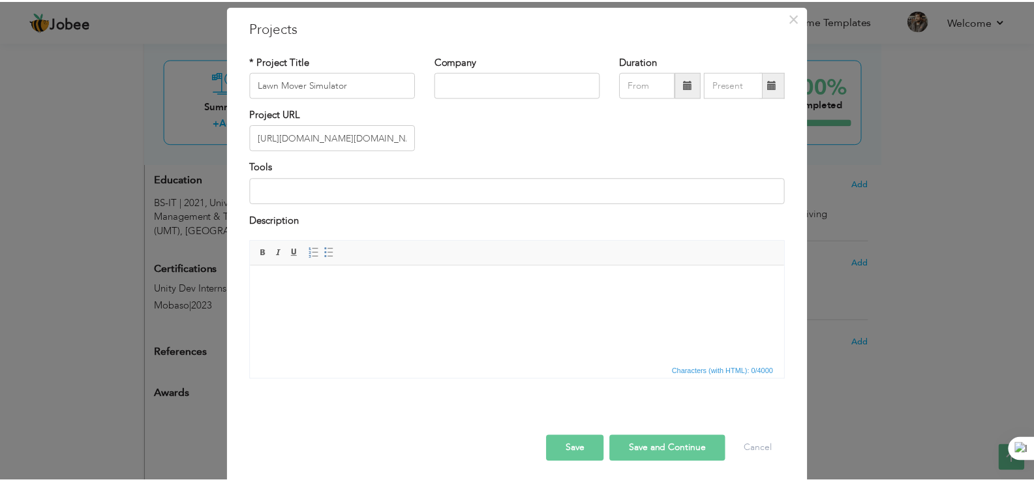
scroll to position [48, 0]
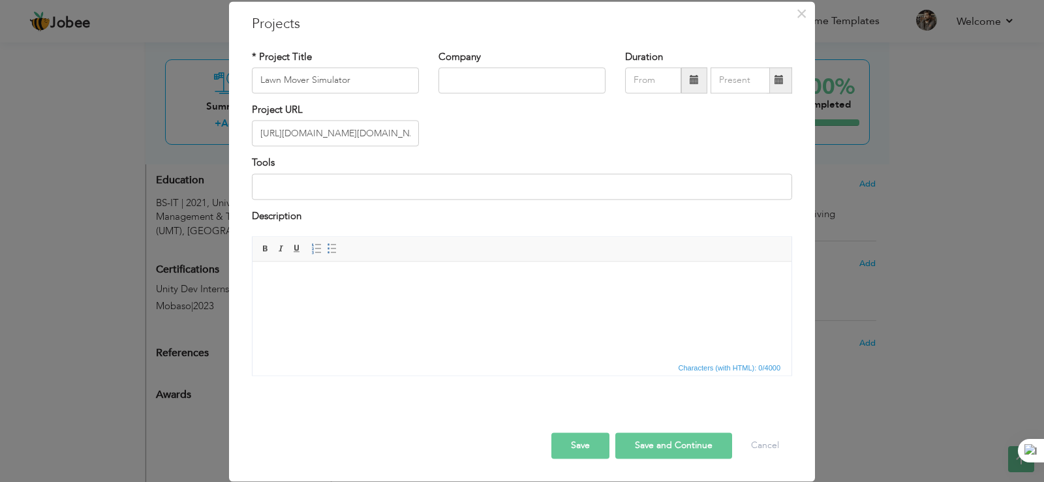
click at [584, 446] on button "Save" at bounding box center [580, 446] width 58 height 26
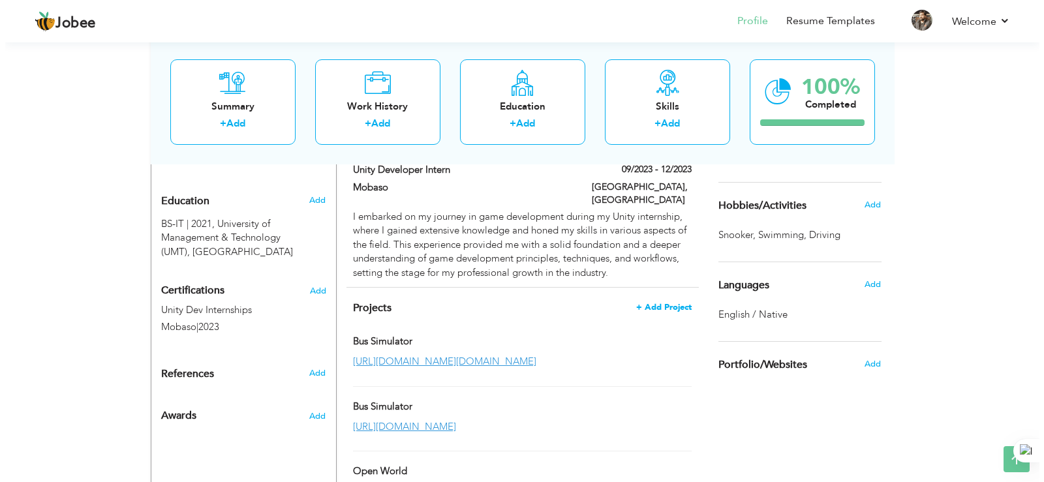
scroll to position [586, 0]
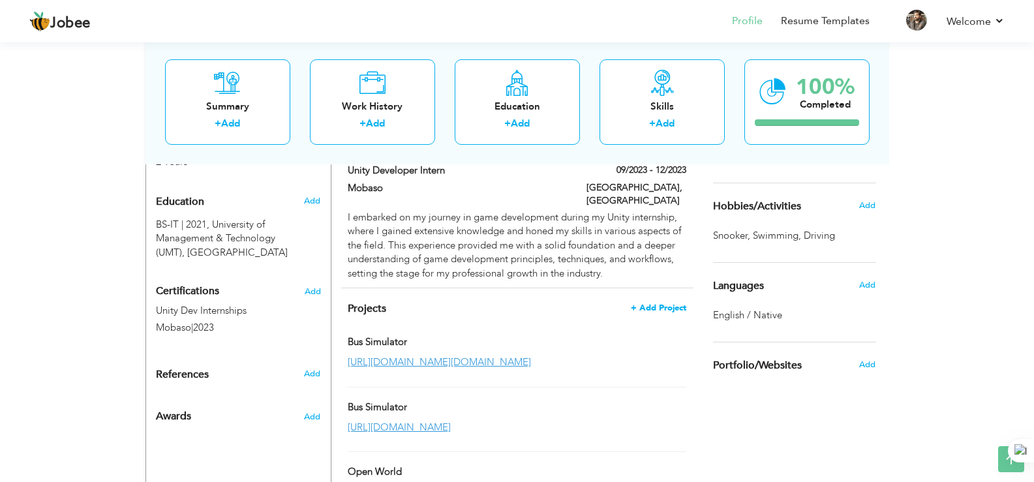
click at [663, 303] on span "+ Add Project" at bounding box center [658, 307] width 55 height 9
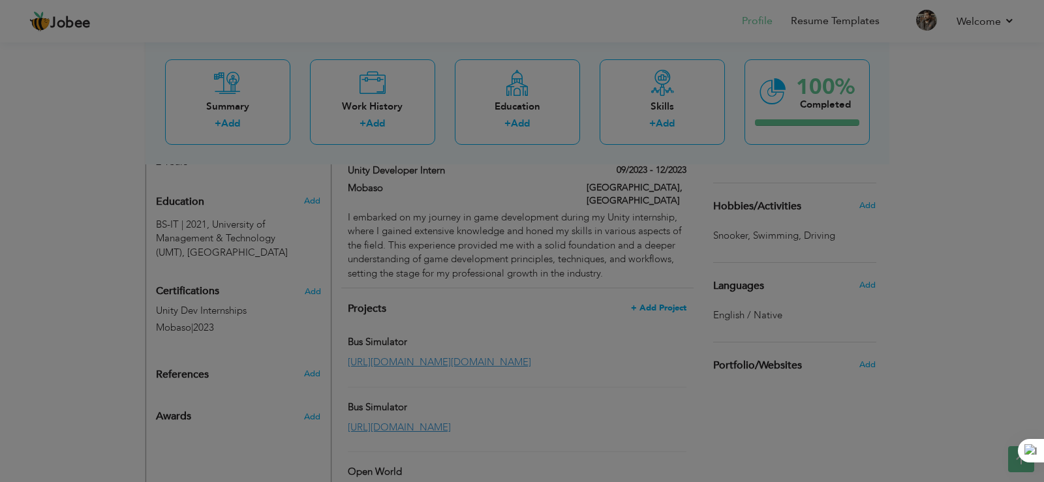
scroll to position [0, 0]
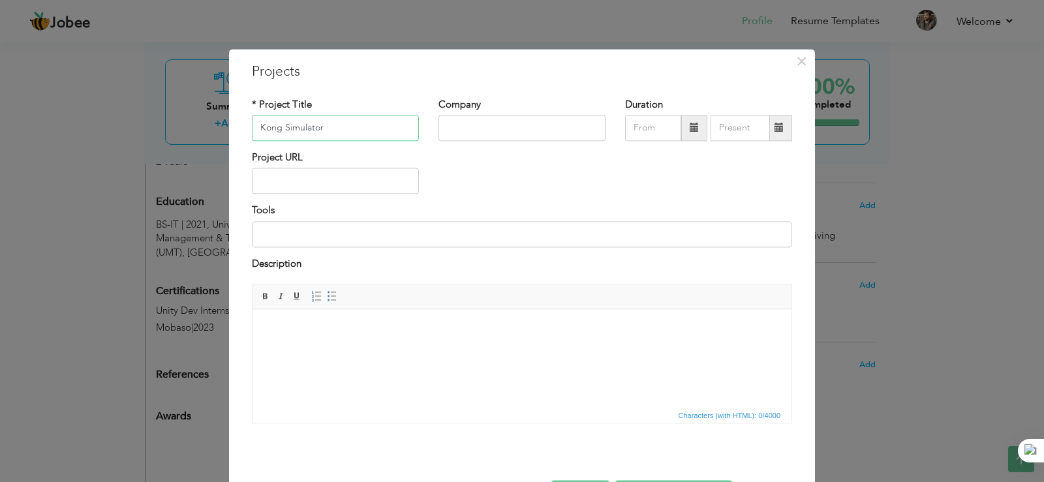
type input "Kong Simulator"
click at [350, 181] on input "text" at bounding box center [335, 181] width 167 height 26
paste input "[URL][DOMAIN_NAME]"
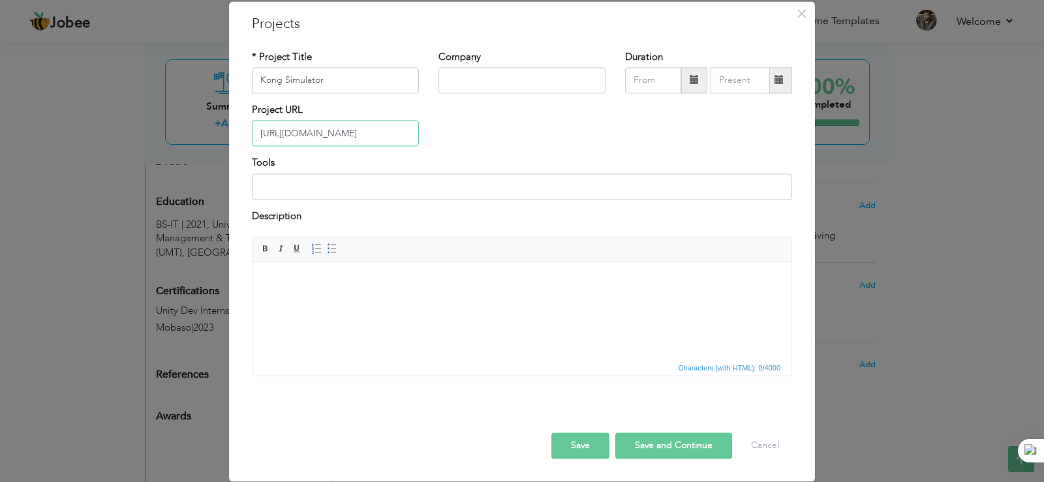
type input "[URL][DOMAIN_NAME]"
click at [588, 448] on button "Save" at bounding box center [580, 446] width 58 height 26
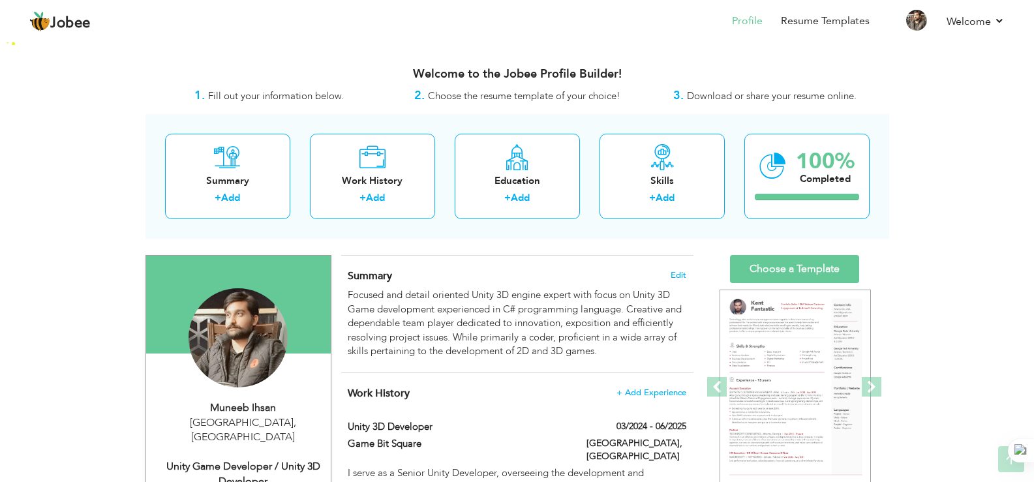
scroll to position [0, 0]
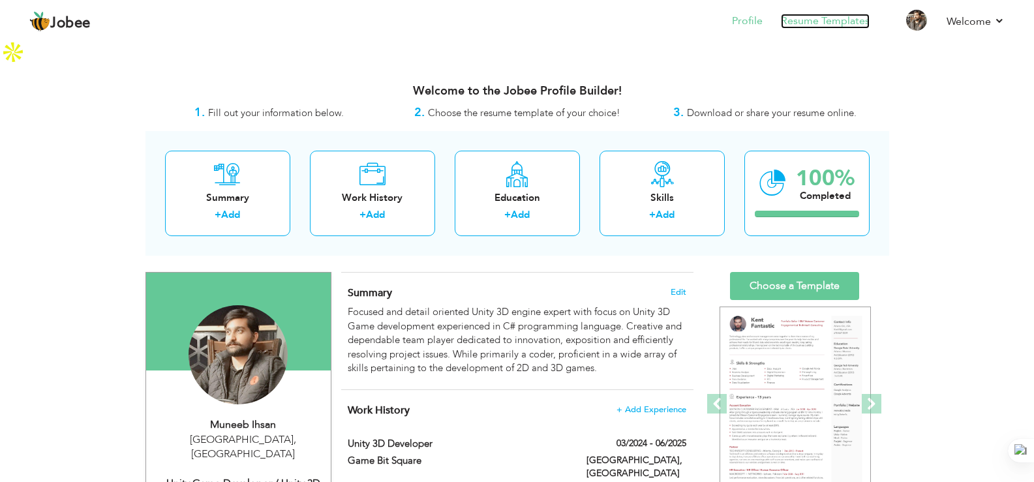
click at [807, 25] on link "Resume Templates" at bounding box center [825, 21] width 89 height 15
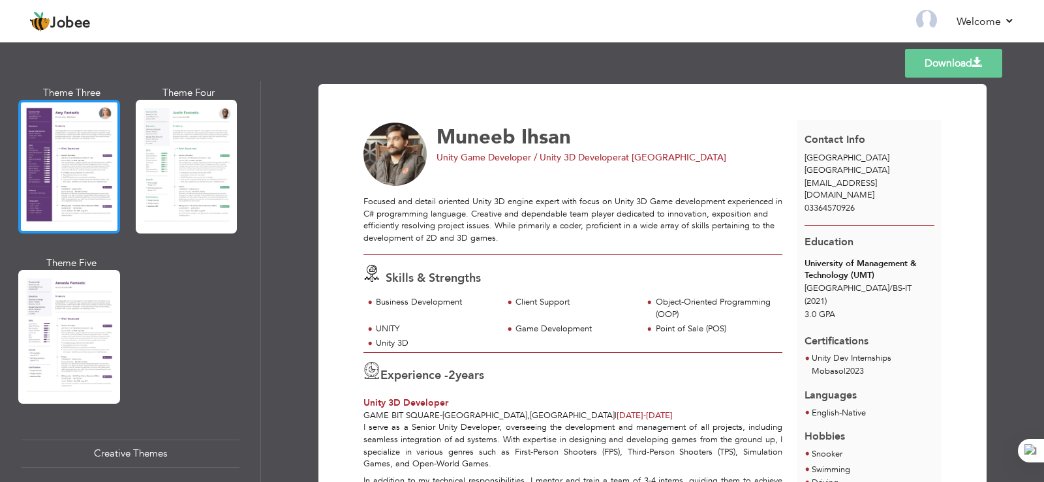
scroll to position [1210, 0]
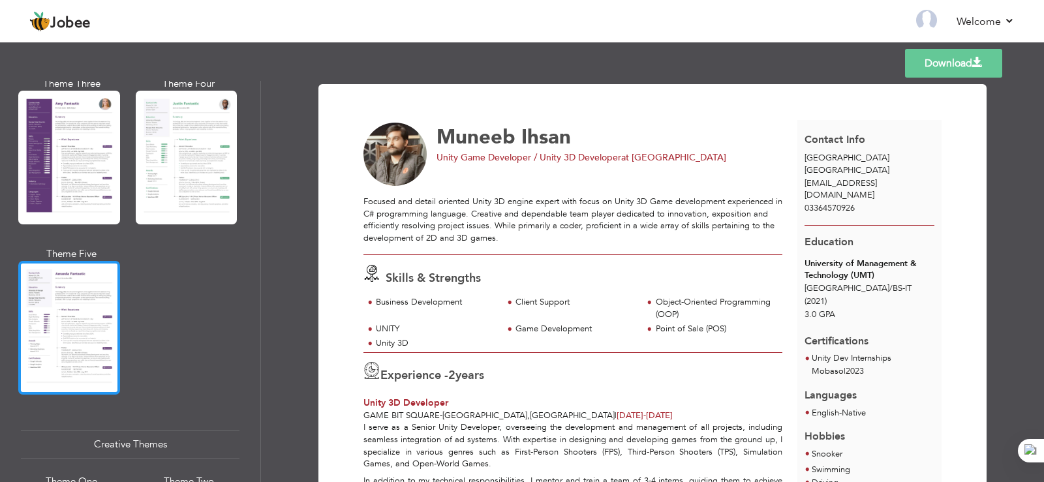
click at [76, 343] on div at bounding box center [69, 328] width 102 height 134
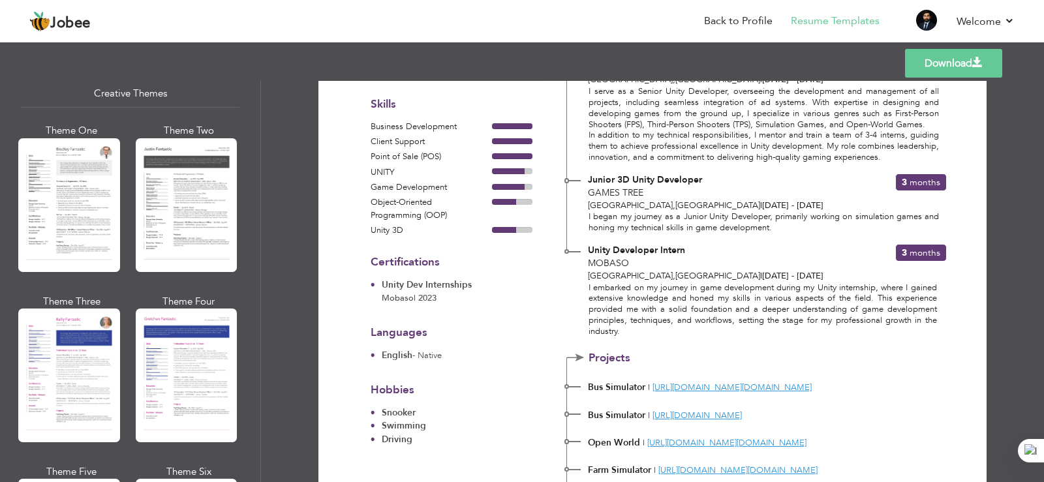
scroll to position [1562, 0]
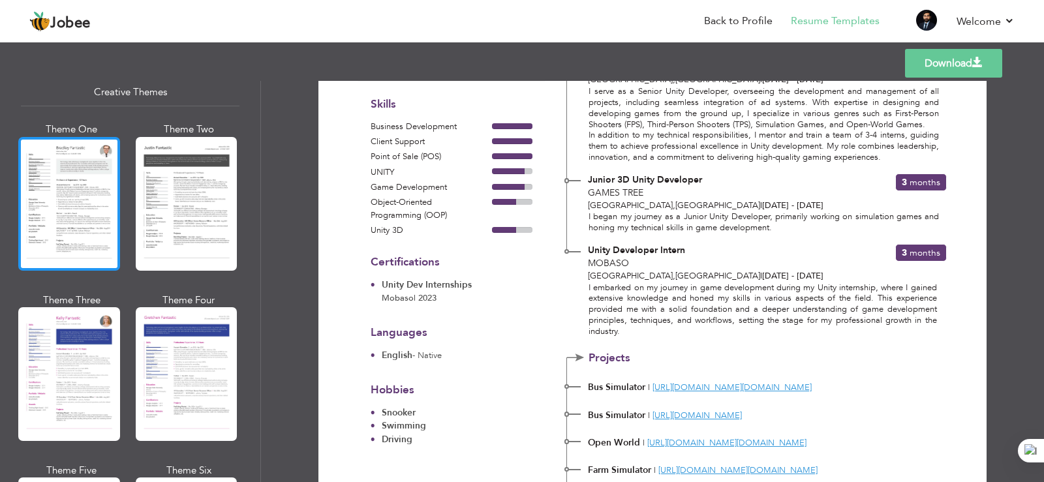
click at [96, 181] on div at bounding box center [69, 204] width 102 height 134
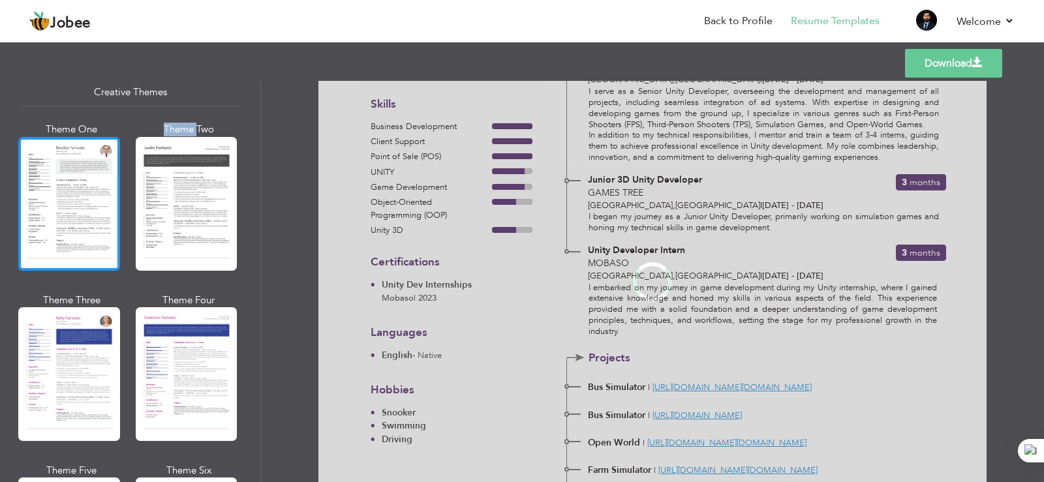
click at [96, 181] on div "Professional Themes Theme One Theme Two Theme Three Theme Four" at bounding box center [522, 281] width 1044 height 401
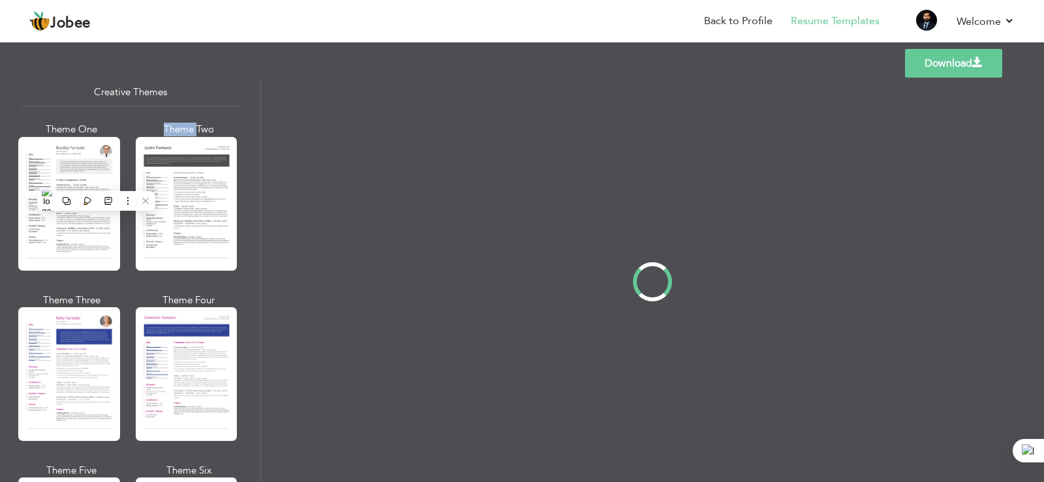
scroll to position [0, 0]
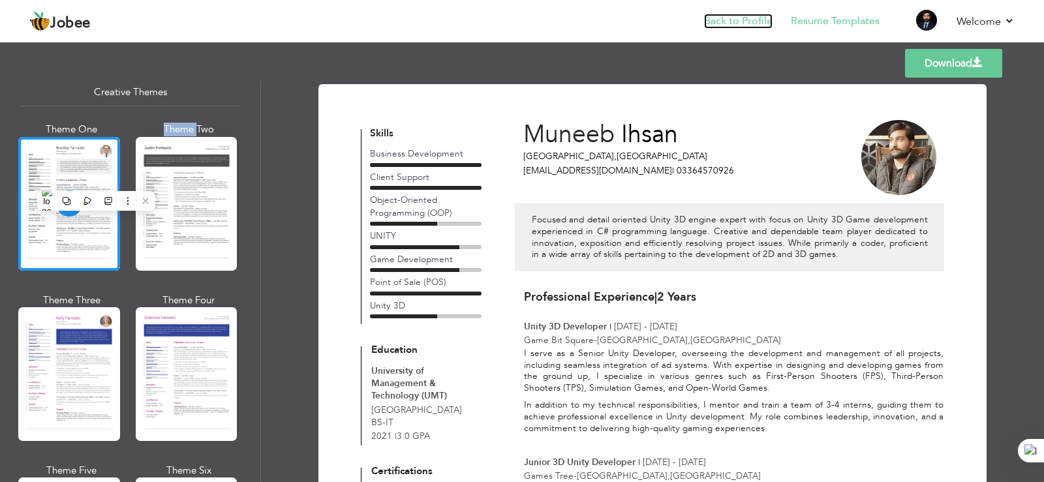
click at [751, 20] on link "Back to Profile" at bounding box center [738, 21] width 68 height 15
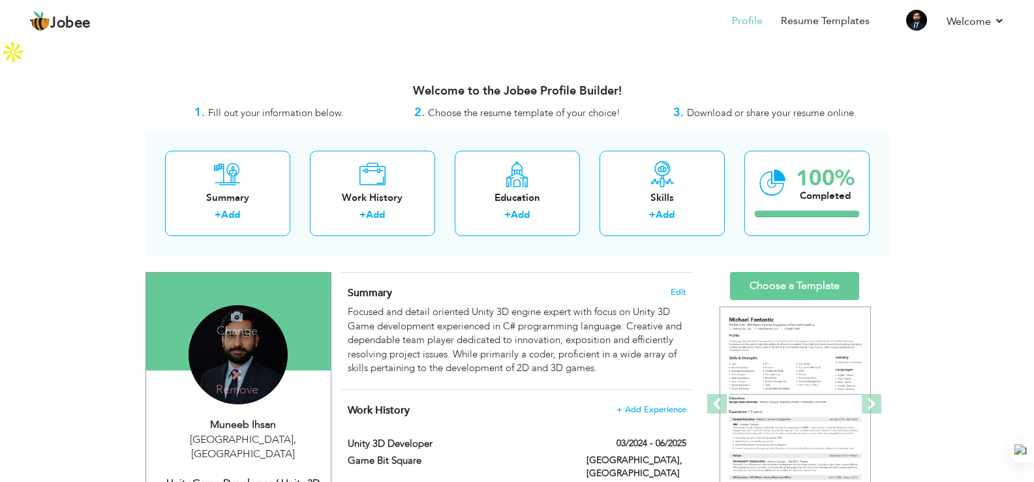
click at [236, 307] on h4 "Change" at bounding box center [236, 322] width 93 height 31
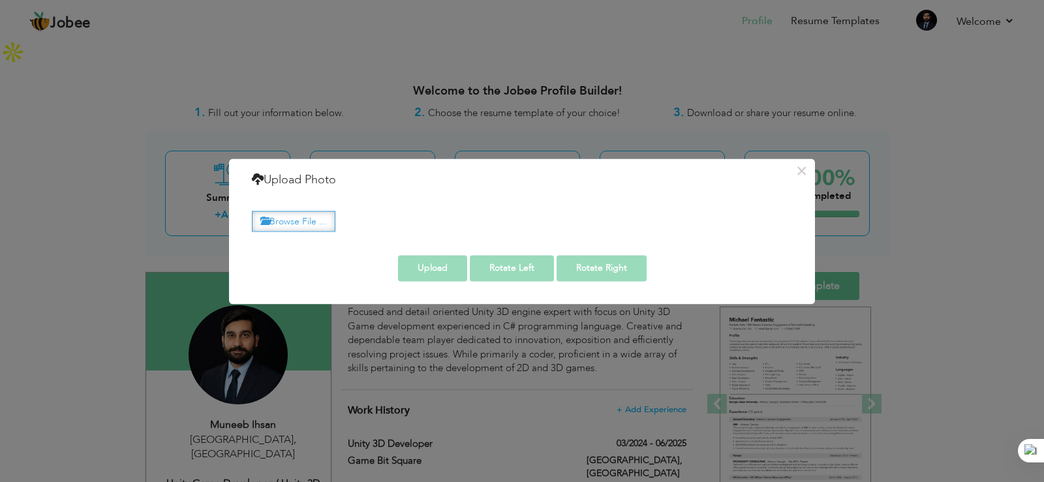
click at [320, 218] on label "Browse File ..." at bounding box center [293, 221] width 83 height 20
click at [0, 0] on input "Browse File ..." at bounding box center [0, 0] width 0 height 0
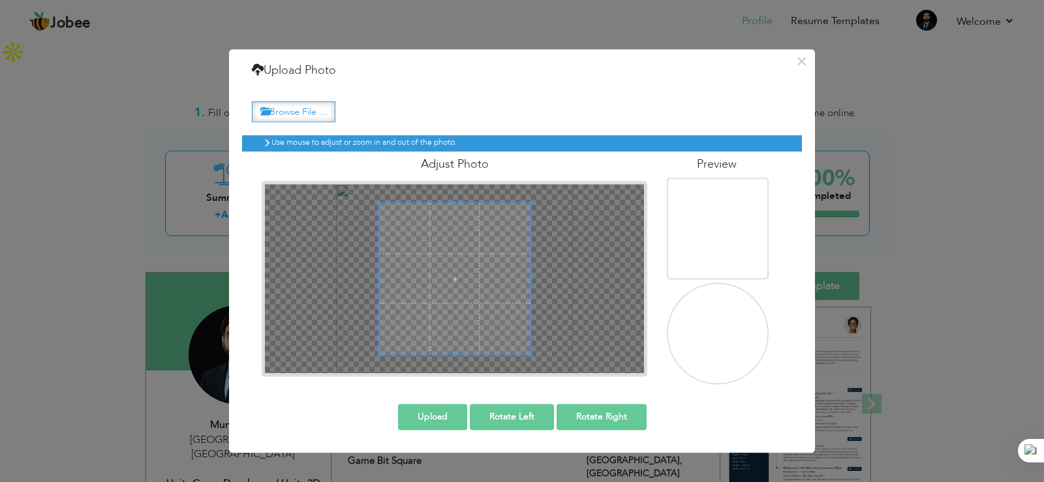
click at [329, 110] on label "Browse File ..." at bounding box center [293, 112] width 83 height 20
click at [0, 0] on input "Browse File ..." at bounding box center [0, 0] width 0 height 0
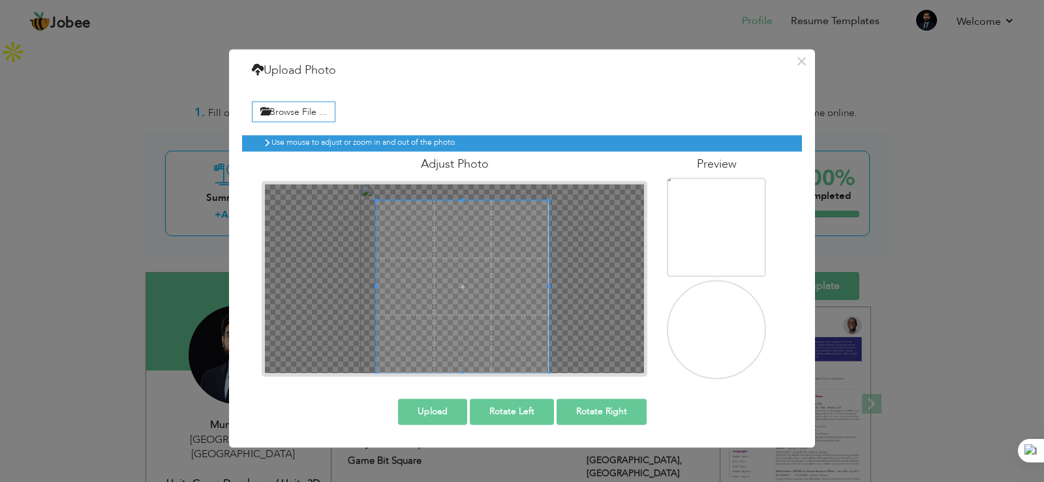
click at [584, 421] on div "× Upload Photo Browse File ... Adjust Photo Preview Upload Rotate Left" at bounding box center [522, 248] width 586 height 399
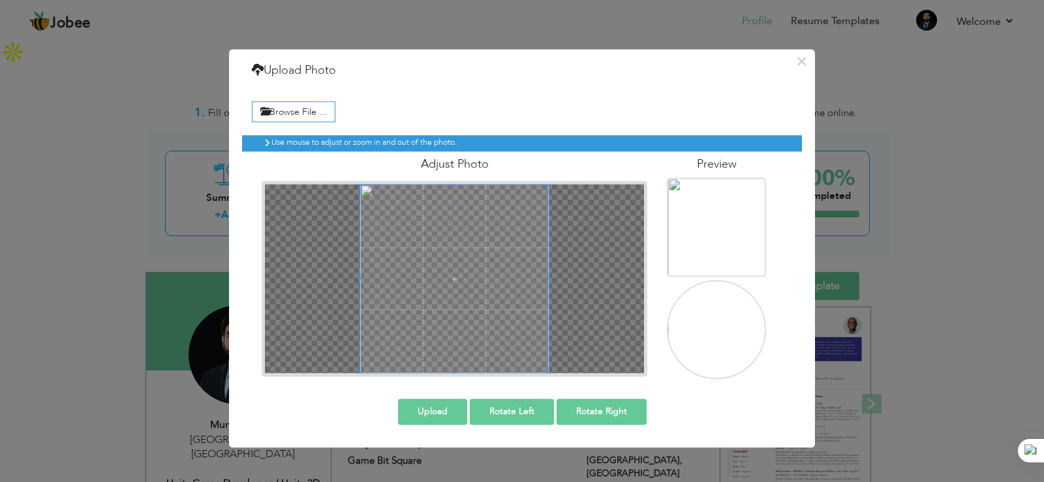
click at [348, 167] on div "Adjust Photo" at bounding box center [454, 263] width 405 height 225
click at [451, 411] on button "Upload" at bounding box center [432, 412] width 69 height 26
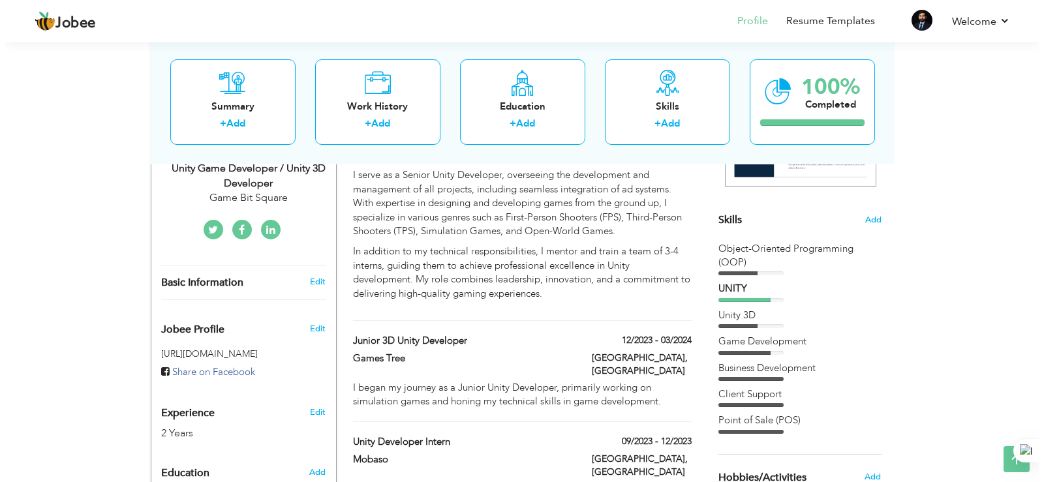
scroll to position [311, 0]
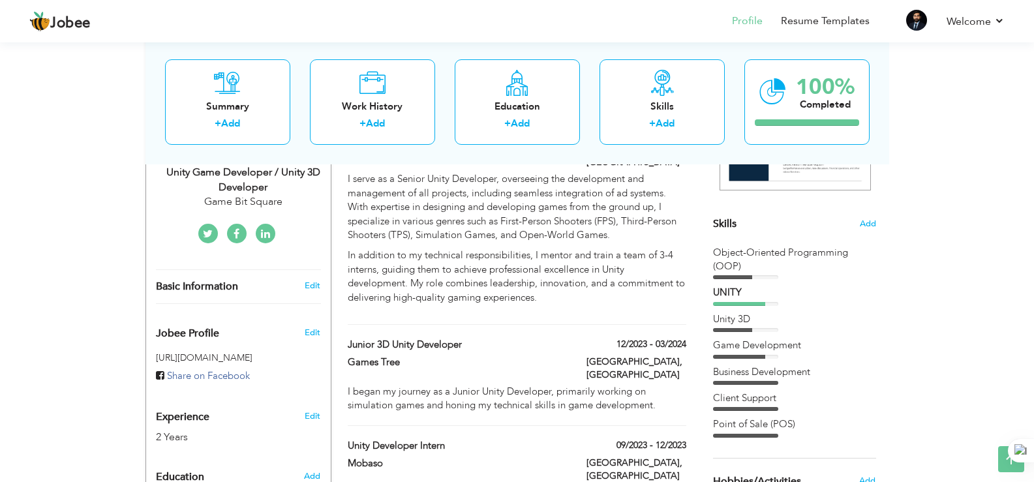
click at [313, 280] on h3 "Edit" at bounding box center [313, 286] width 16 height 12
type input "Muneeb"
type input "Ihsan"
type input "03364570926"
select select "number:166"
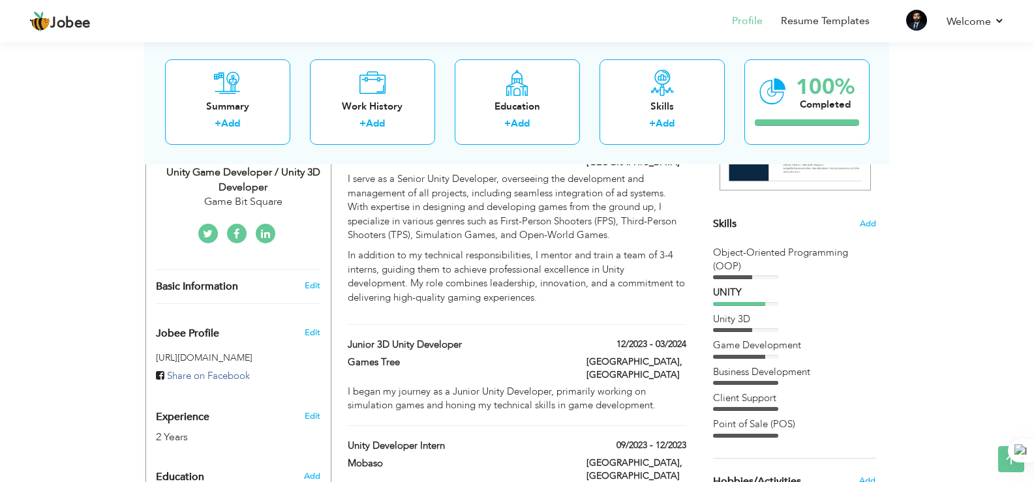
type input "[GEOGRAPHIC_DATA]"
select select "number:4"
type input "Game Bit Square"
type input "Unity Game Developer / Unity 3D Developer"
type input "https://www.linkedin.com/in/muneebihsan0506/"
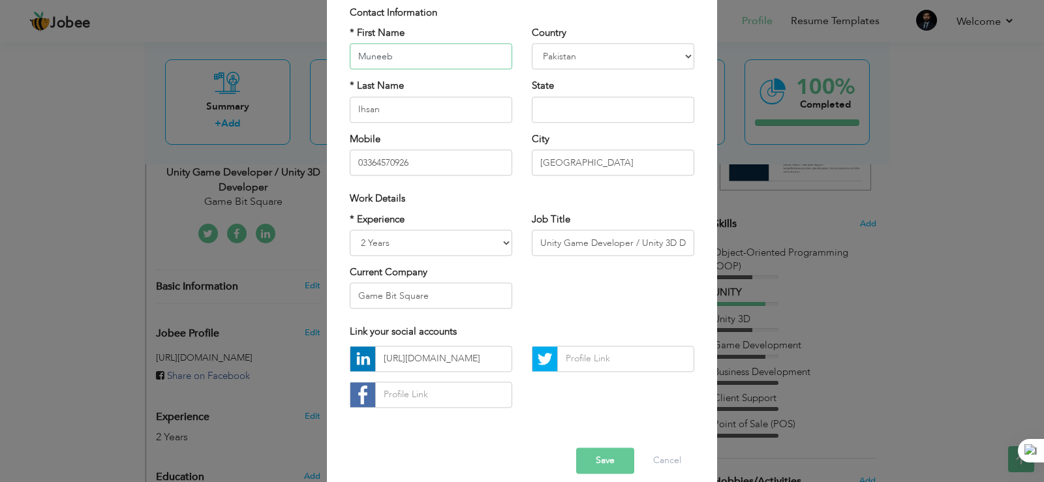
scroll to position [113, 0]
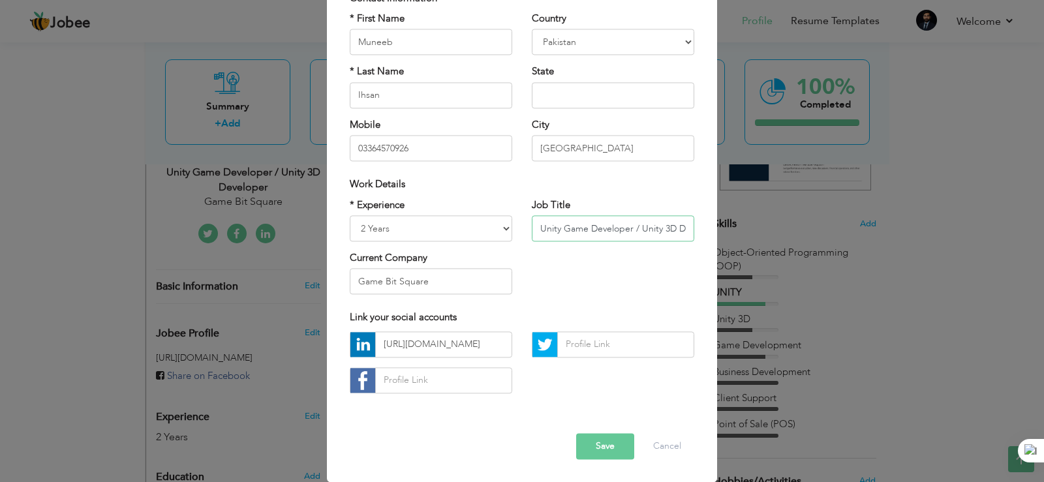
click at [679, 236] on input "Unity Game Developer / Unity 3D Developer" at bounding box center [613, 228] width 162 height 26
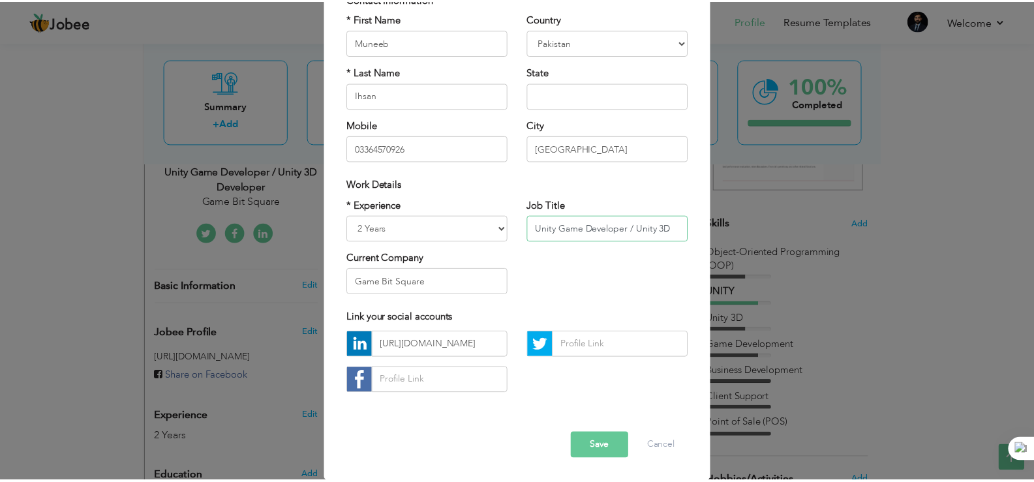
scroll to position [0, 0]
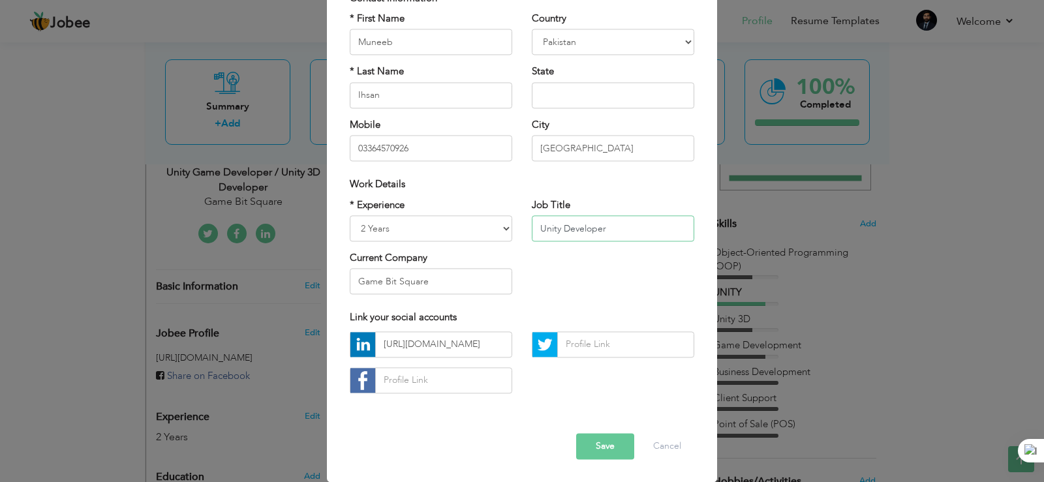
type input "Unity Developer"
drag, startPoint x: 453, startPoint y: 294, endPoint x: 304, endPoint y: 286, distance: 148.9
click at [304, 286] on div "× Profile Contact Information * First Name Muneeb * Last Name Ihsan" at bounding box center [522, 241] width 1044 height 482
click at [597, 457] on button "Save" at bounding box center [605, 446] width 58 height 26
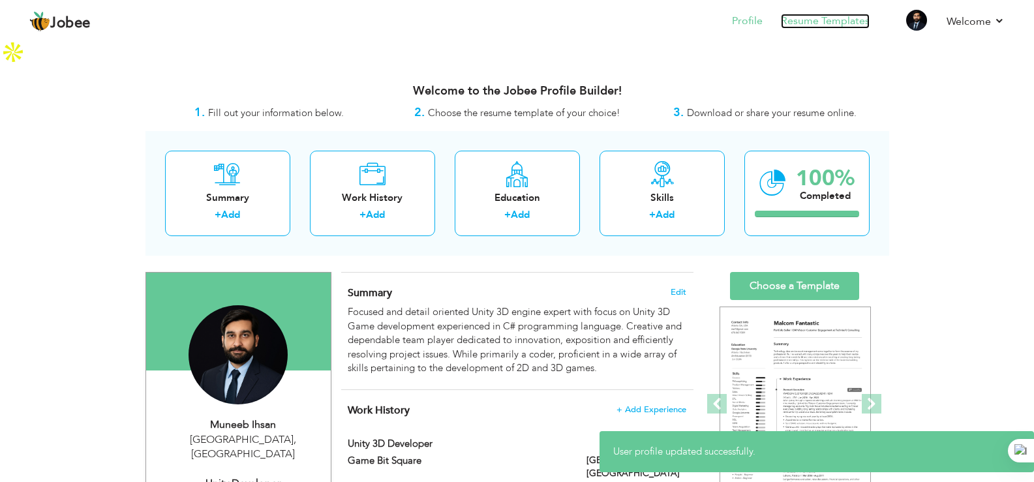
click at [823, 19] on link "Resume Templates" at bounding box center [825, 21] width 89 height 15
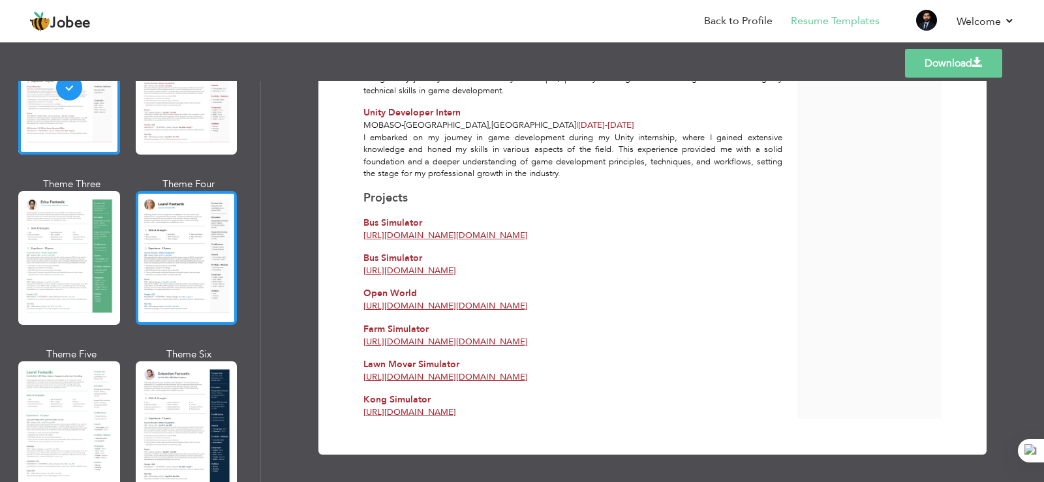
scroll to position [161, 0]
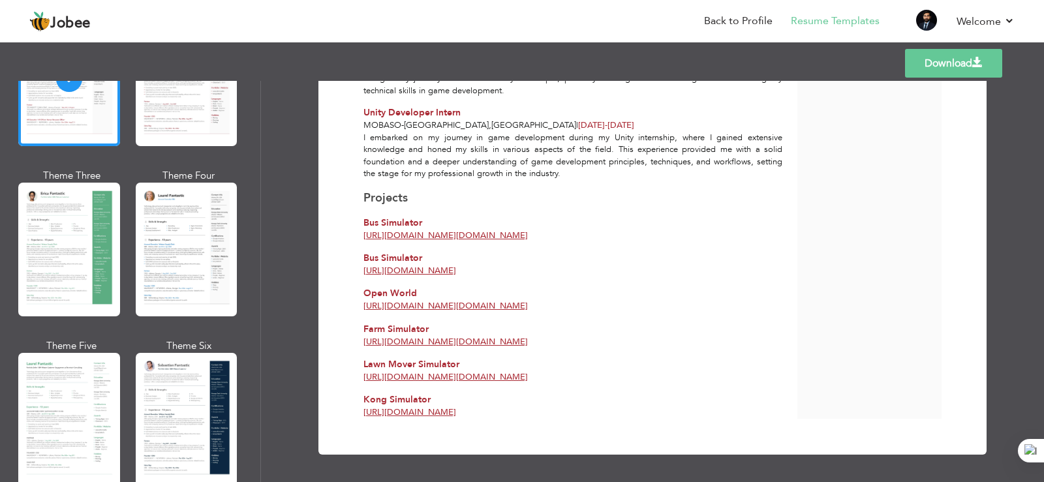
click at [178, 274] on div at bounding box center [187, 250] width 102 height 134
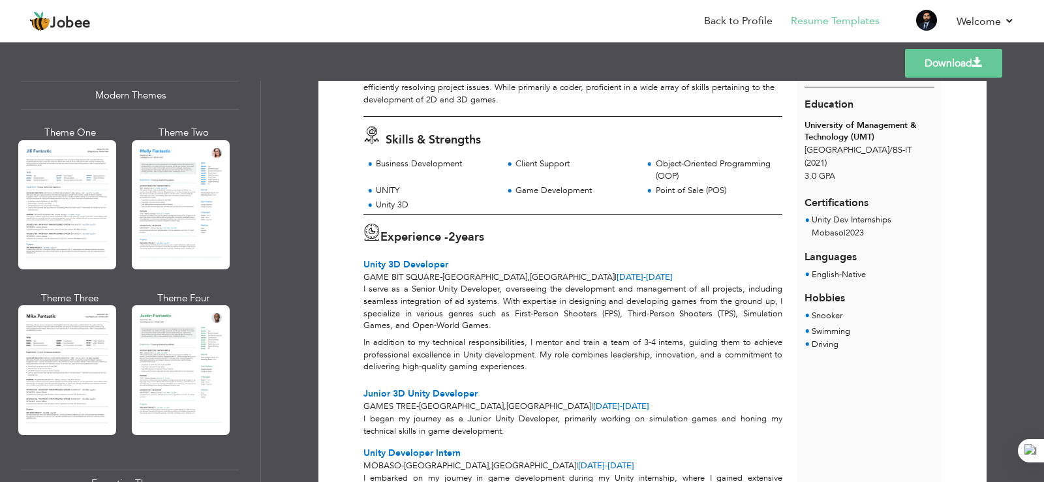
scroll to position [0, 0]
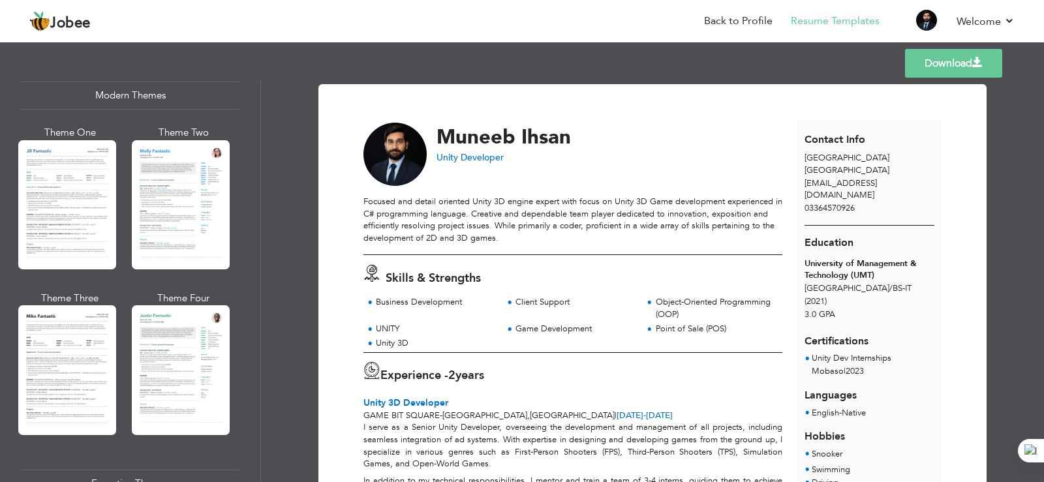
click at [953, 67] on link "Download" at bounding box center [953, 63] width 97 height 29
click at [948, 55] on link "Download" at bounding box center [953, 63] width 97 height 29
